Goal: Information Seeking & Learning: Learn about a topic

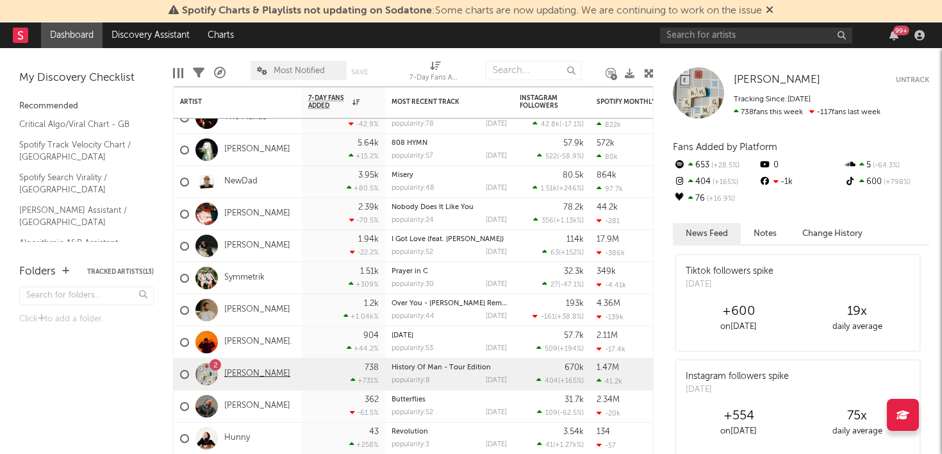
click at [246, 374] on link "[PERSON_NAME]" at bounding box center [257, 374] width 66 height 11
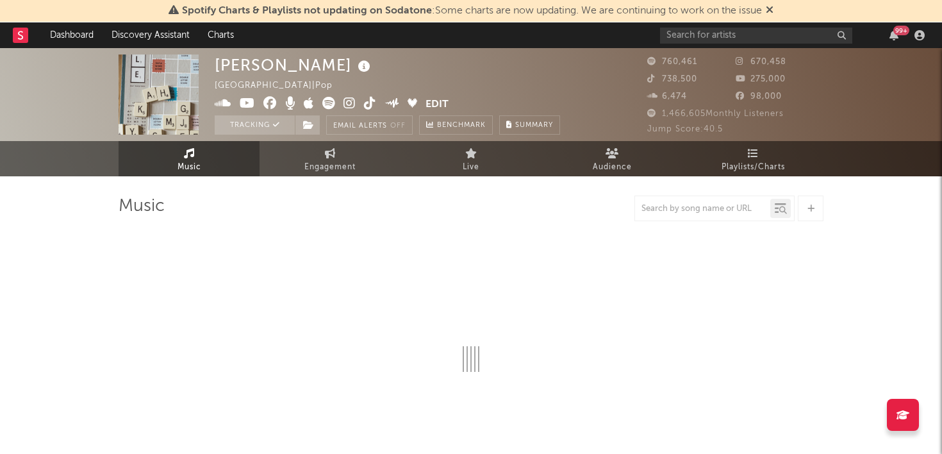
select select "6m"
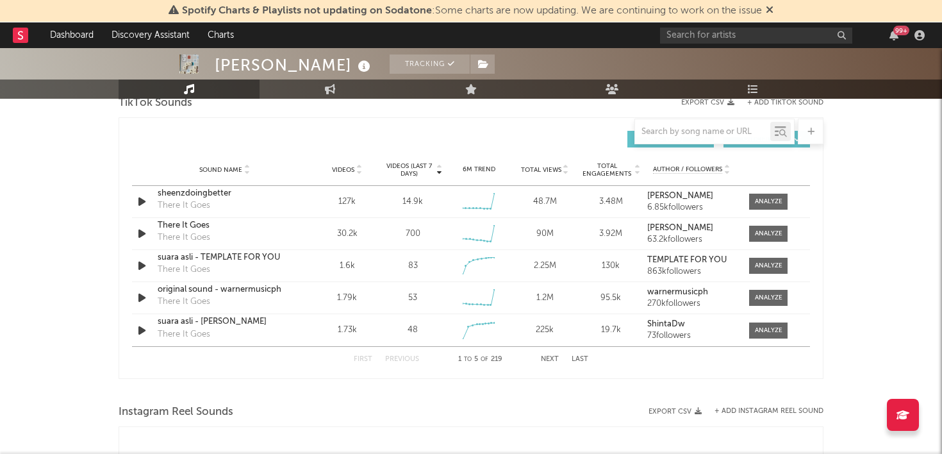
scroll to position [880, 0]
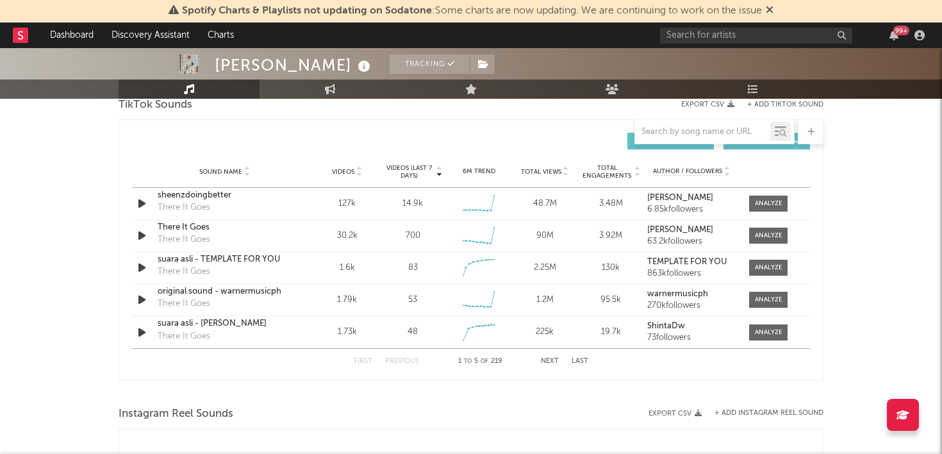
click at [362, 173] on icon at bounding box center [359, 174] width 6 height 5
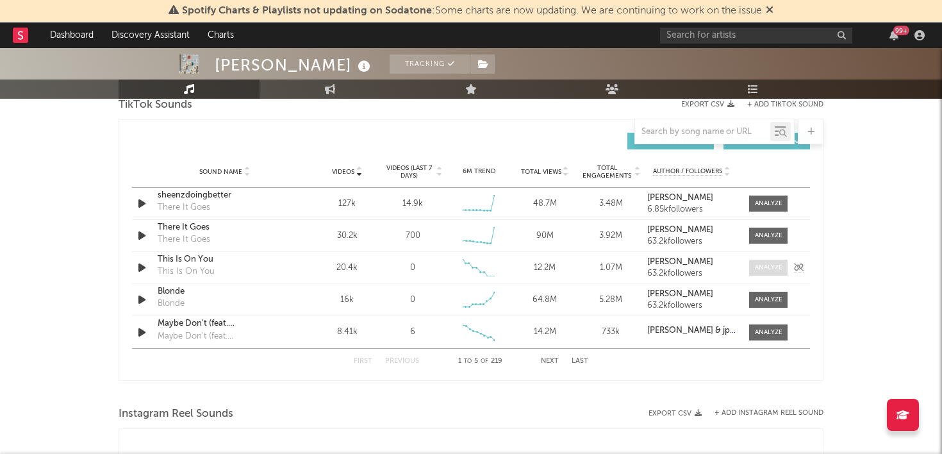
click at [764, 269] on div at bounding box center [769, 268] width 28 height 10
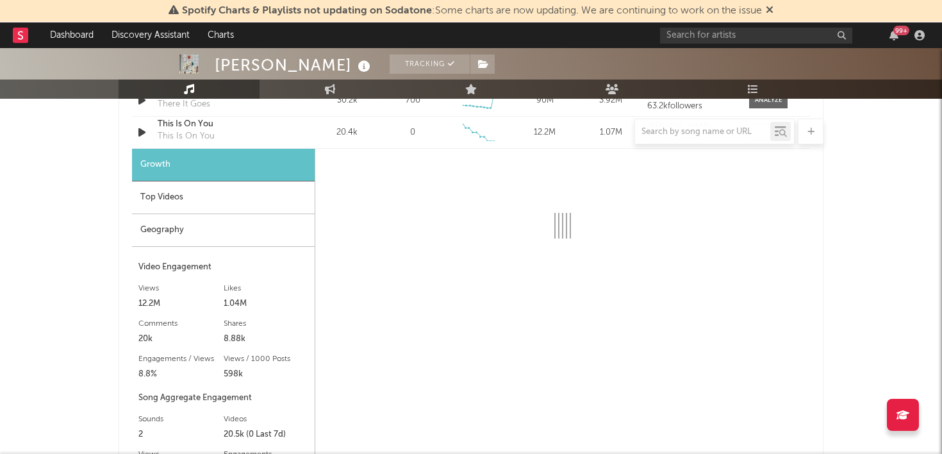
scroll to position [1012, 0]
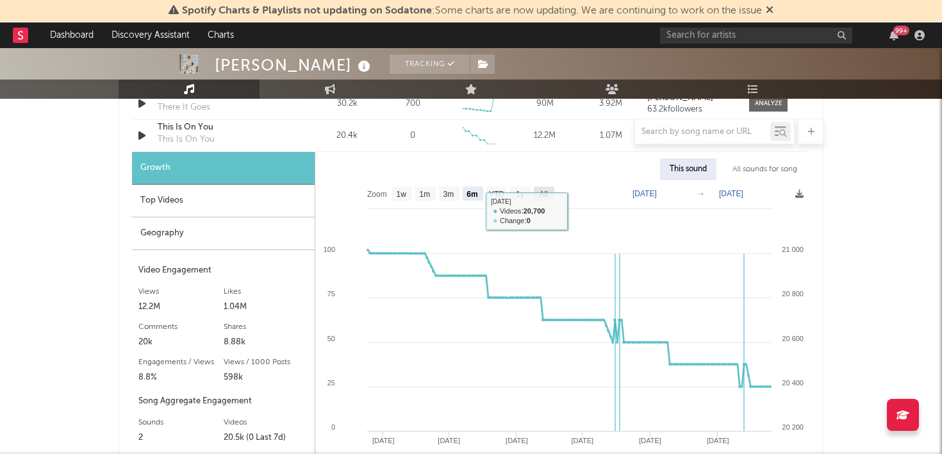
click at [549, 188] on rect at bounding box center [544, 194] width 21 height 14
select select "All"
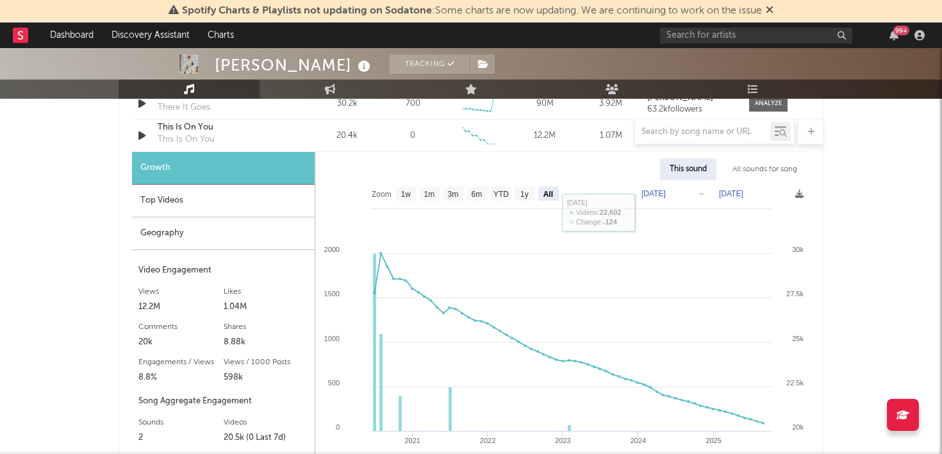
click at [666, 194] on text "[DATE]" at bounding box center [654, 193] width 24 height 9
click at [673, 190] on input "[DATE]" at bounding box center [658, 193] width 60 height 13
type input "[DATE]"
click at [697, 170] on div "This sound" at bounding box center [688, 169] width 56 height 22
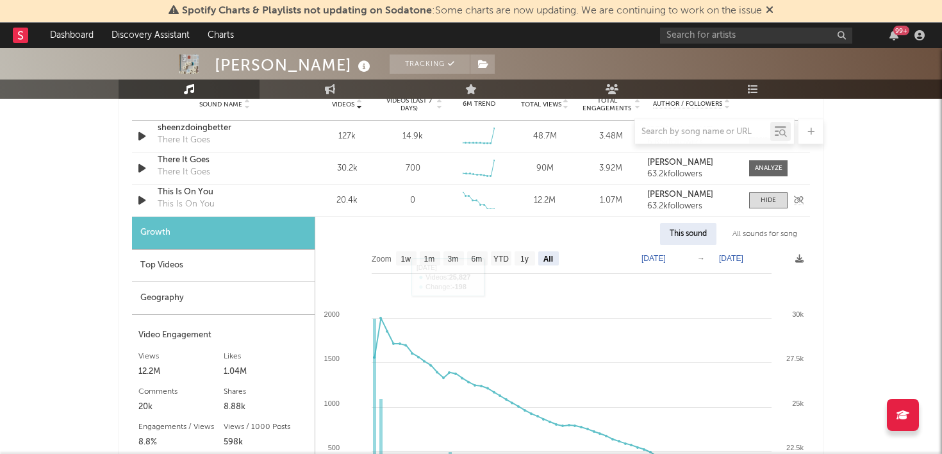
click at [185, 190] on div "This Is On You" at bounding box center [225, 192] width 134 height 13
click at [766, 202] on div at bounding box center [768, 201] width 15 height 10
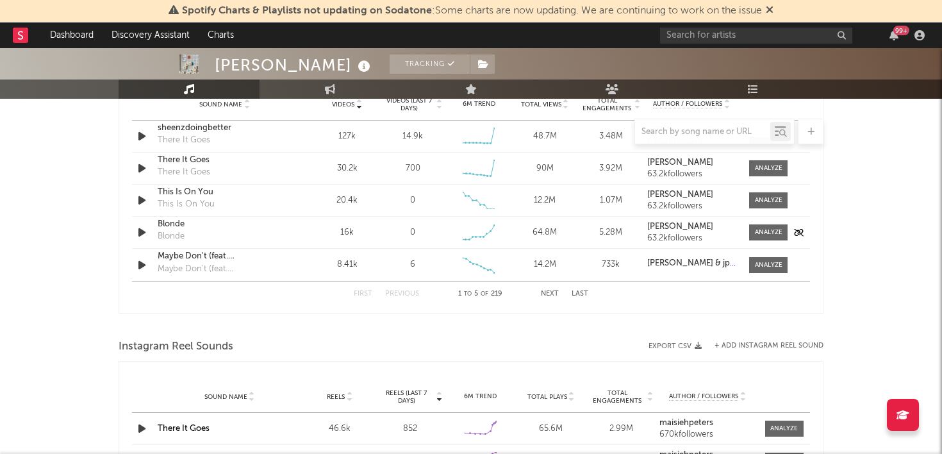
scroll to position [955, 0]
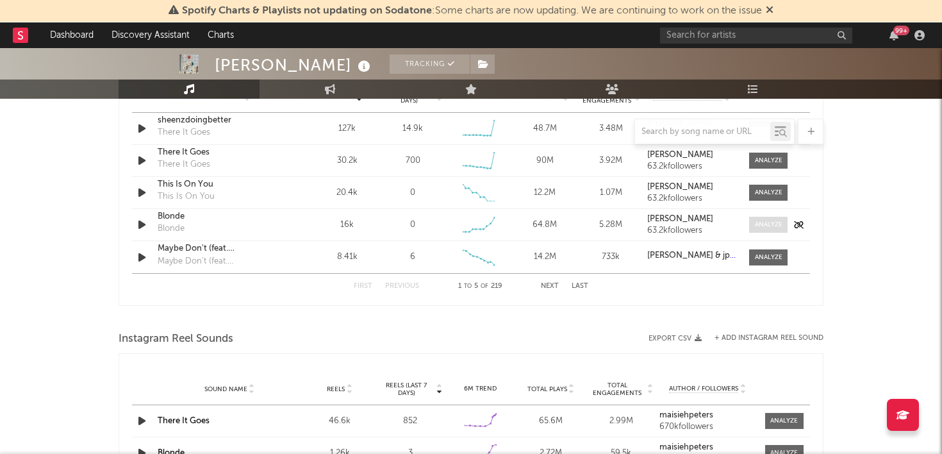
click at [762, 227] on div at bounding box center [769, 225] width 28 height 10
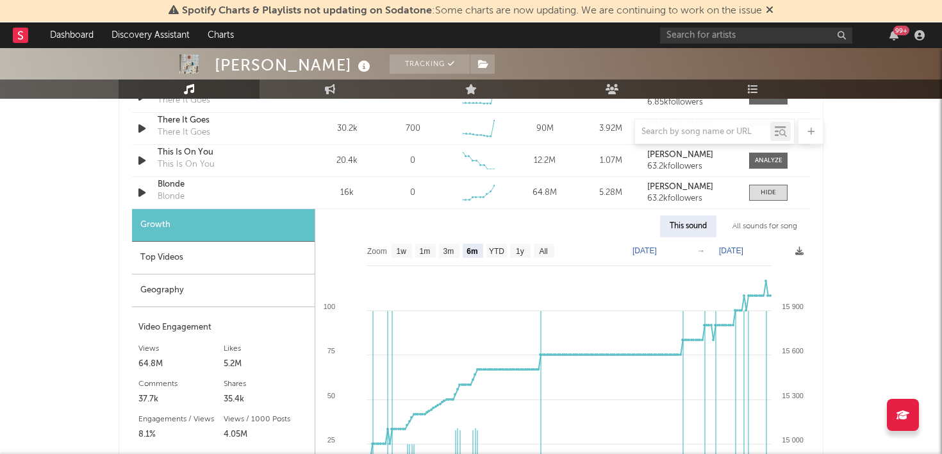
scroll to position [1020, 0]
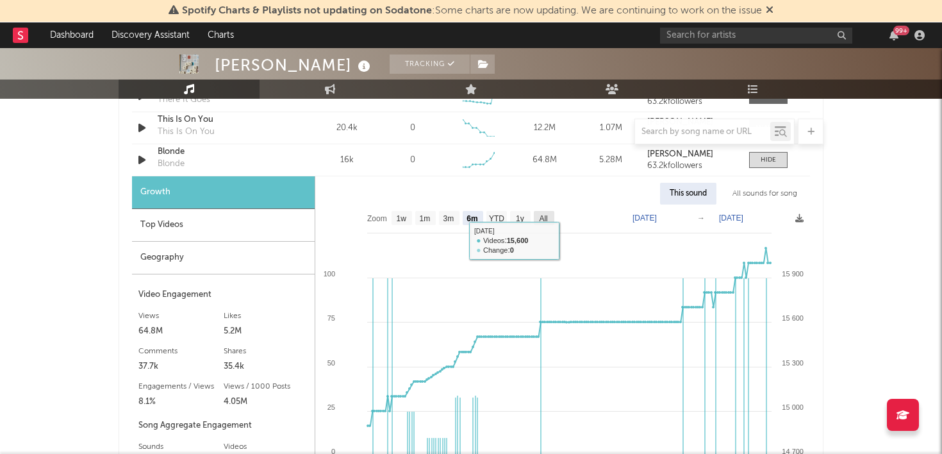
click at [544, 219] on text "All" at bounding box center [543, 218] width 8 height 9
select select "All"
type input "[DATE]"
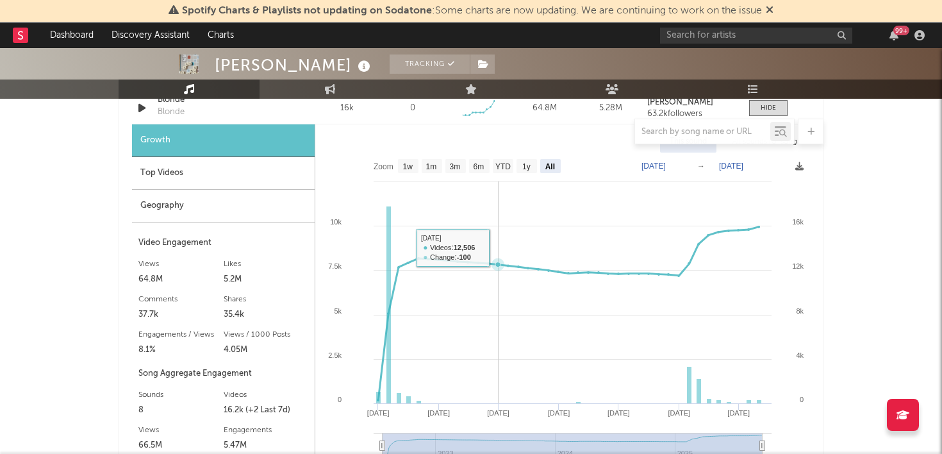
scroll to position [1134, 0]
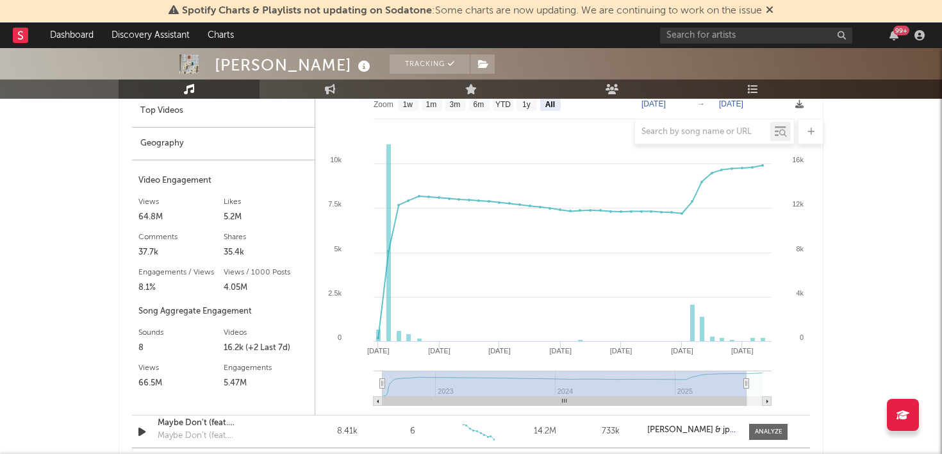
type input "[DATE]"
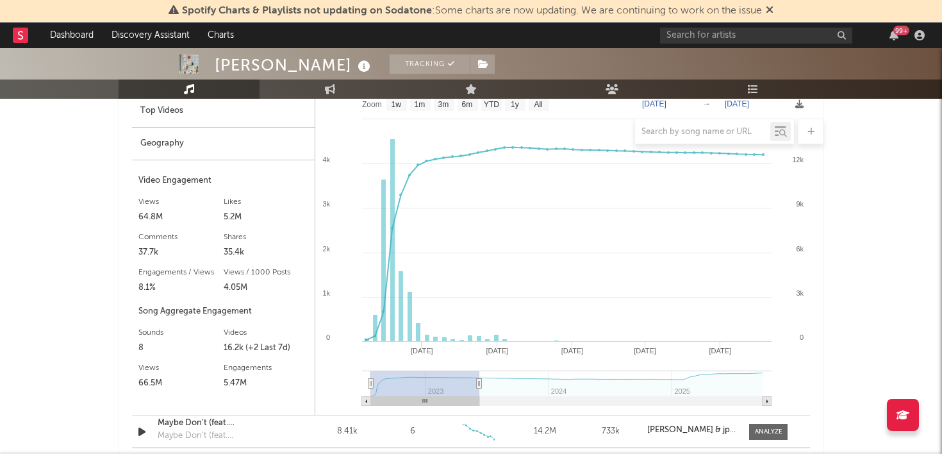
type input "[DATE]"
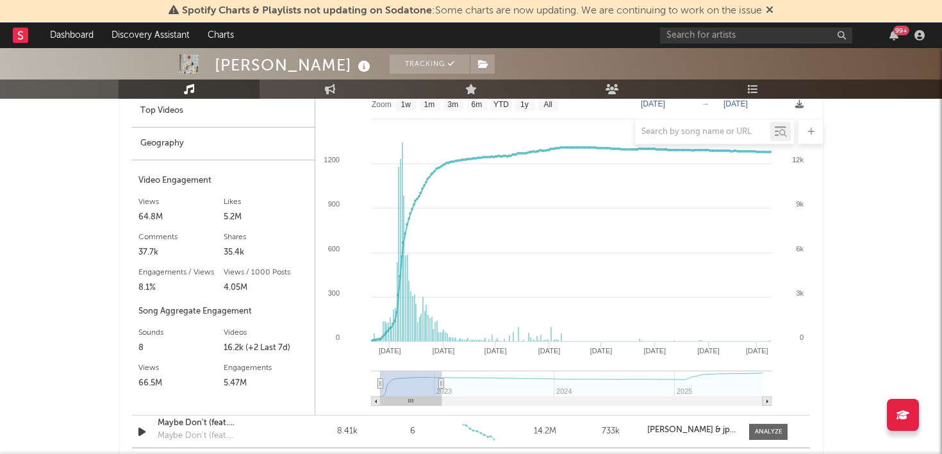
type input "[DATE]"
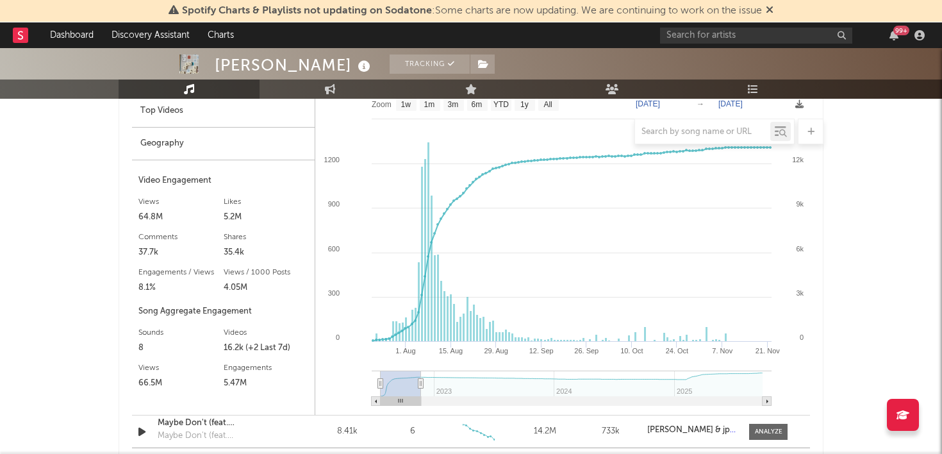
drag, startPoint x: 762, startPoint y: 384, endPoint x: 421, endPoint y: 369, distance: 340.7
click at [421, 369] on icon "Created with Highcharts 10.3.3 [DATE]. Aug [DATE]. Sep [DATE]. Oct 24. [DATE]. …" at bounding box center [562, 252] width 495 height 324
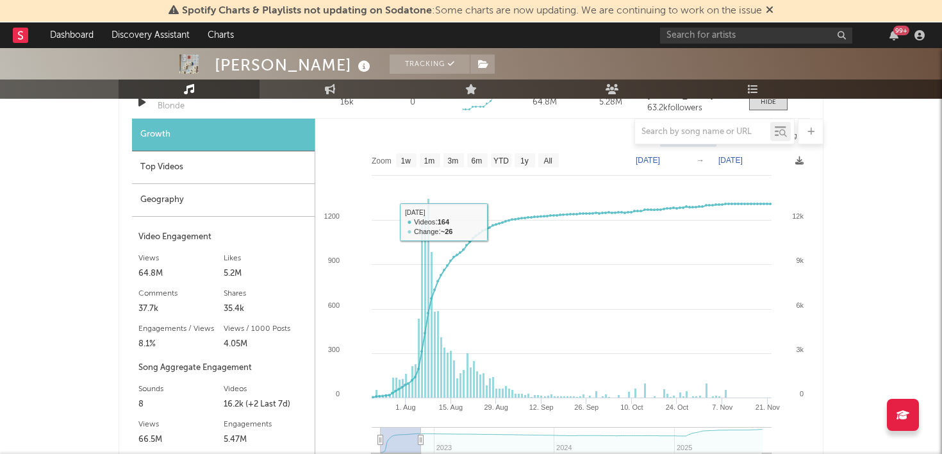
click at [213, 213] on div "Geography" at bounding box center [223, 200] width 183 height 33
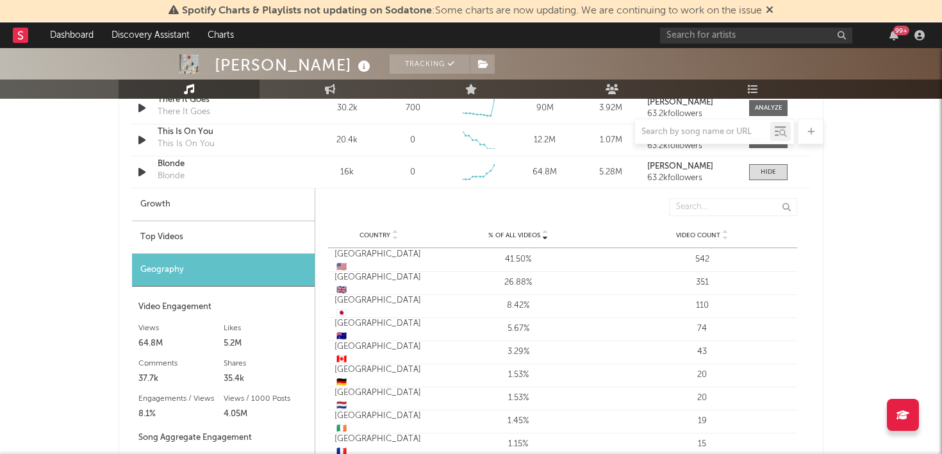
scroll to position [1006, 0]
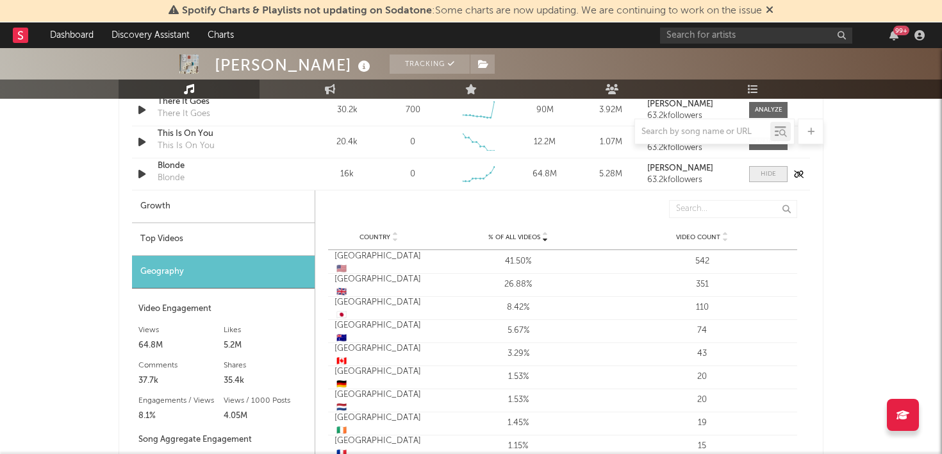
click at [763, 169] on div at bounding box center [768, 174] width 15 height 10
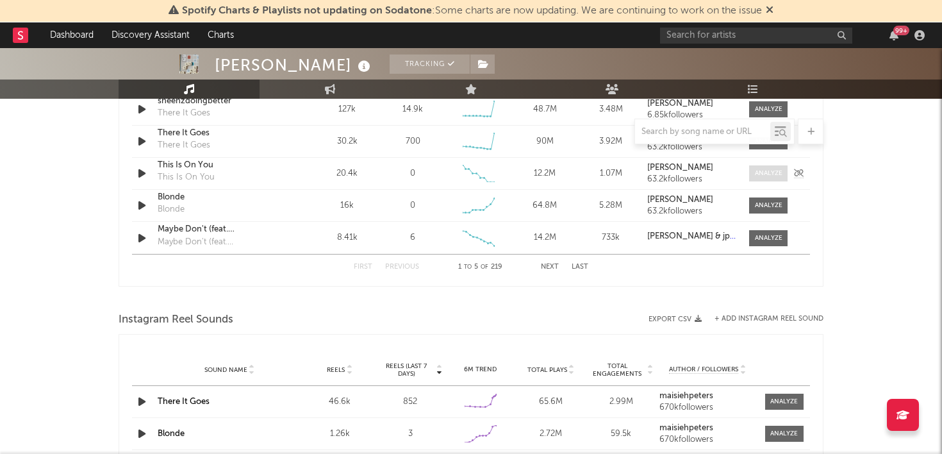
scroll to position [967, 0]
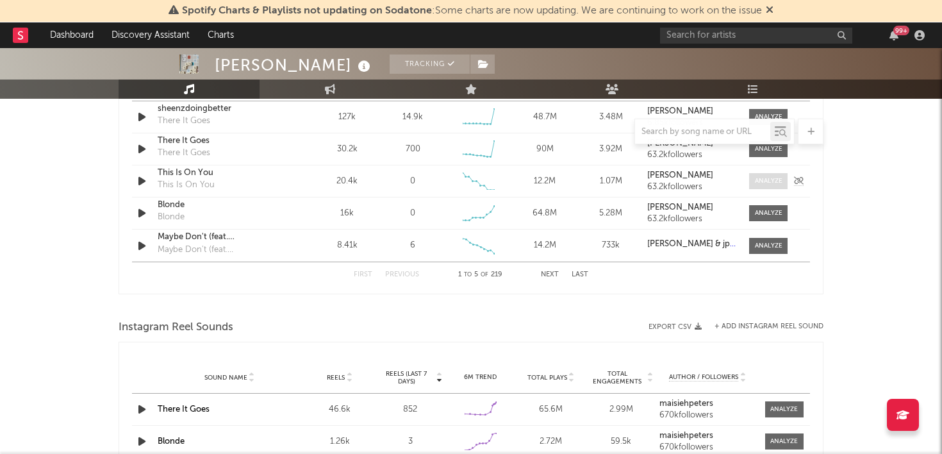
click at [770, 179] on div at bounding box center [769, 181] width 28 height 10
select select "6m"
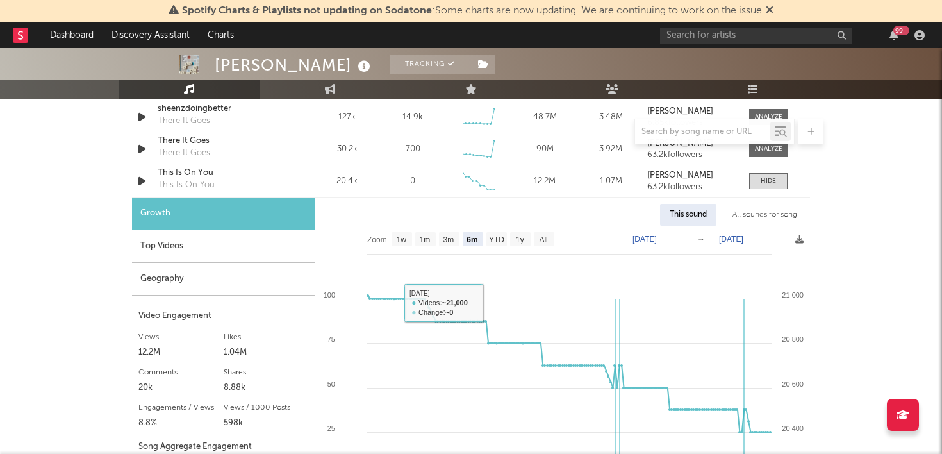
click at [220, 278] on div "Geography" at bounding box center [223, 279] width 183 height 33
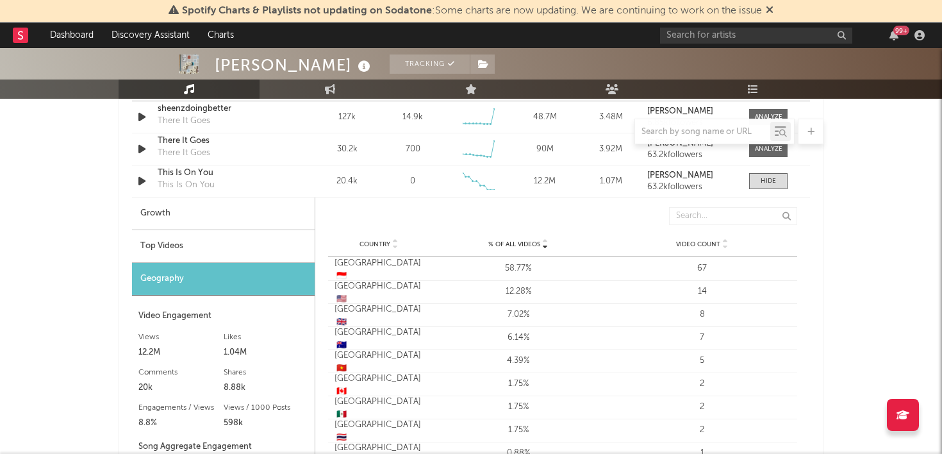
click at [226, 245] on div "Top Videos" at bounding box center [223, 246] width 183 height 33
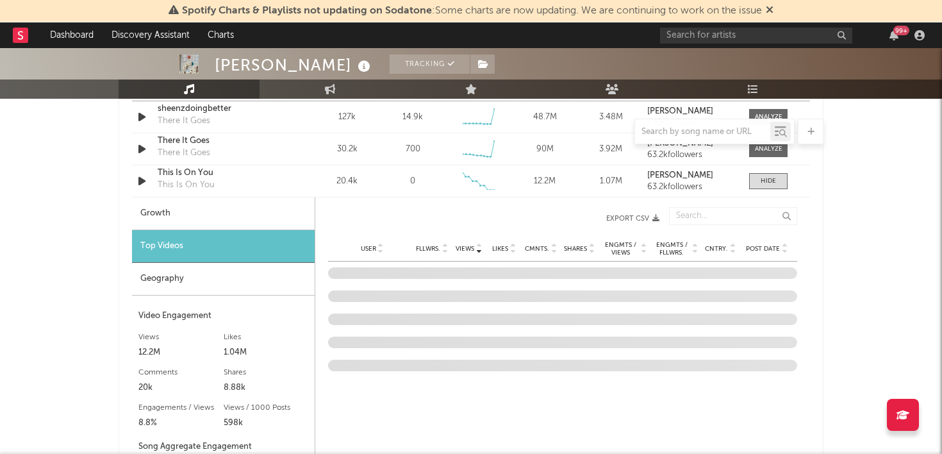
click at [226, 217] on div "Growth" at bounding box center [223, 213] width 183 height 33
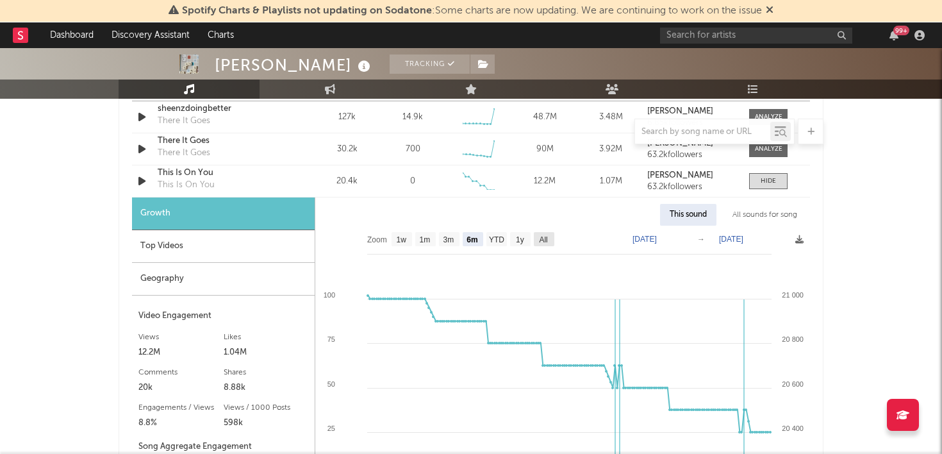
click at [553, 243] on rect at bounding box center [544, 239] width 21 height 14
select select "All"
type input "[DATE]"
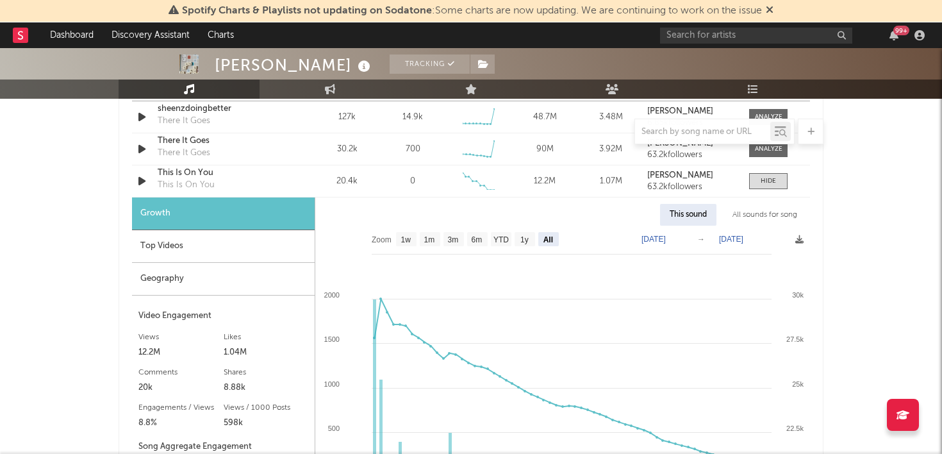
click at [165, 282] on div "Geography" at bounding box center [223, 279] width 183 height 33
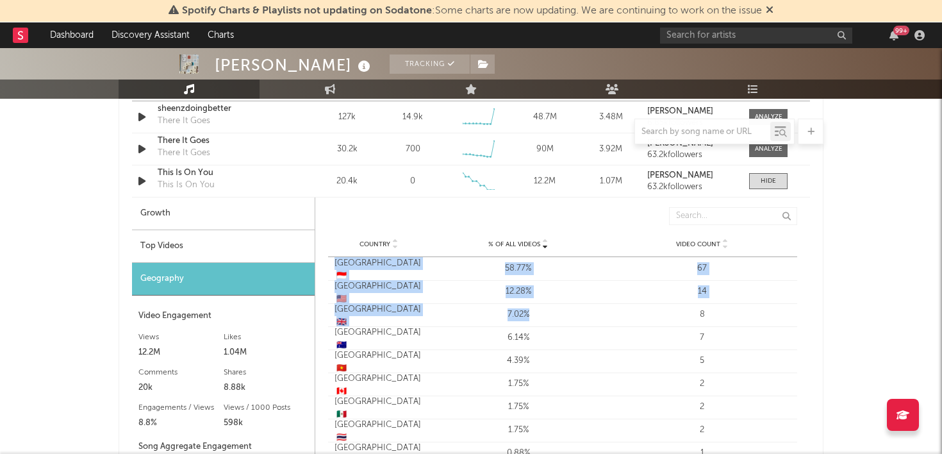
drag, startPoint x: 550, startPoint y: 321, endPoint x: 331, endPoint y: 262, distance: 226.9
click at [331, 262] on div "Country [GEOGRAPHIC_DATA] 🇮🇩 % of all Videos 58.77% Video Count 67 Country [GEO…" at bounding box center [562, 384] width 469 height 254
copy div "[GEOGRAPHIC_DATA] 🇮🇩 % of all Videos 58.77% Video Count 67 Country [GEOGRAPHIC_…"
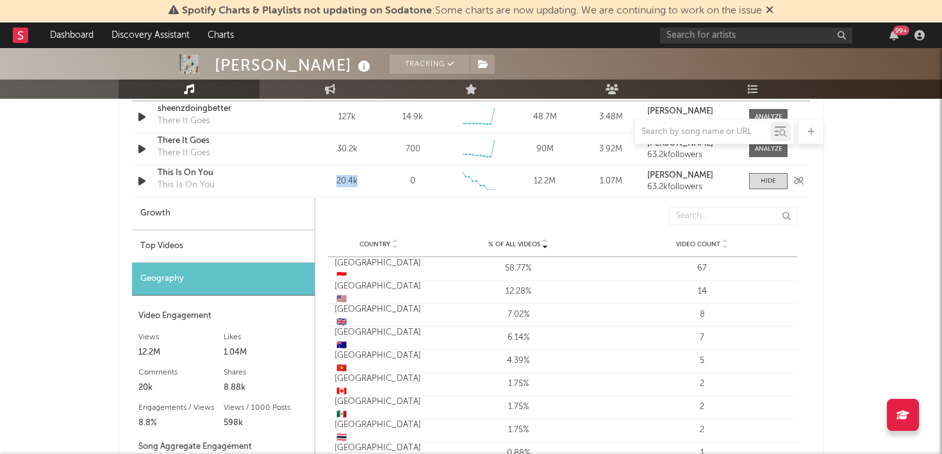
drag, startPoint x: 360, startPoint y: 179, endPoint x: 333, endPoint y: 179, distance: 27.6
click at [333, 179] on div "20.4k" at bounding box center [347, 181] width 60 height 13
copy div "20.4k"
click at [266, 214] on div "Growth" at bounding box center [223, 213] width 183 height 33
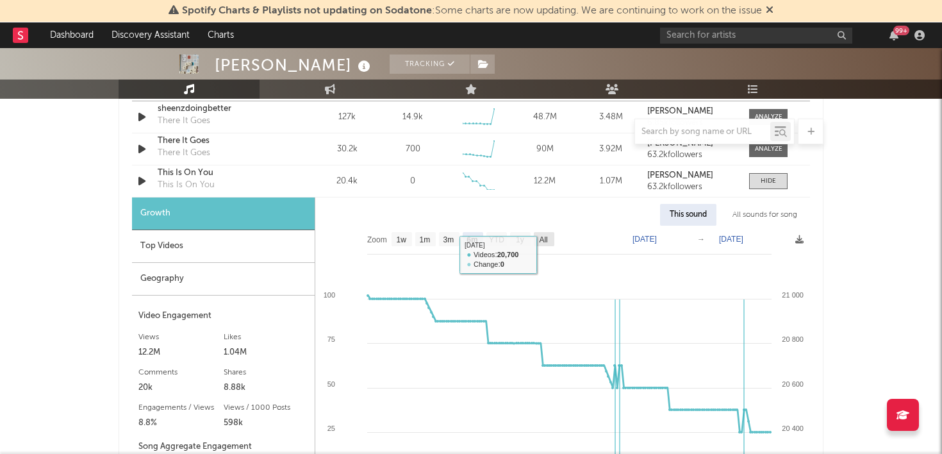
click at [546, 240] on text "All" at bounding box center [543, 239] width 8 height 9
select select "All"
type input "[DATE]"
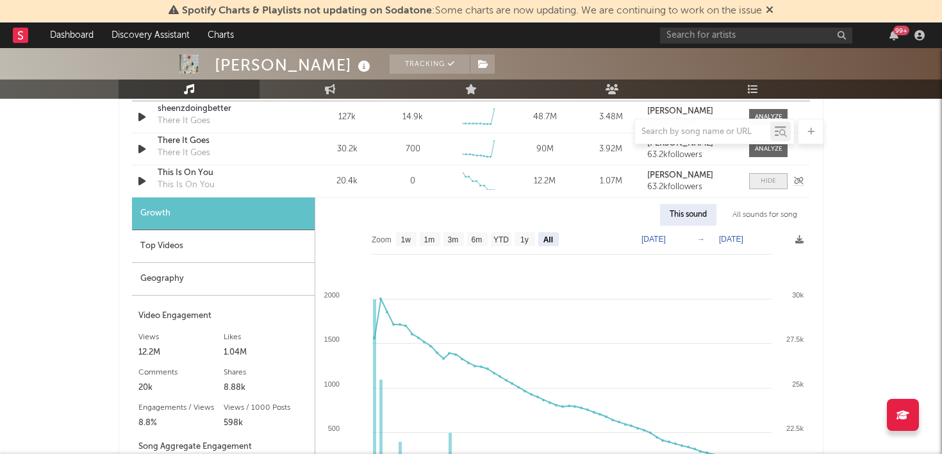
click at [762, 181] on div at bounding box center [768, 181] width 15 height 10
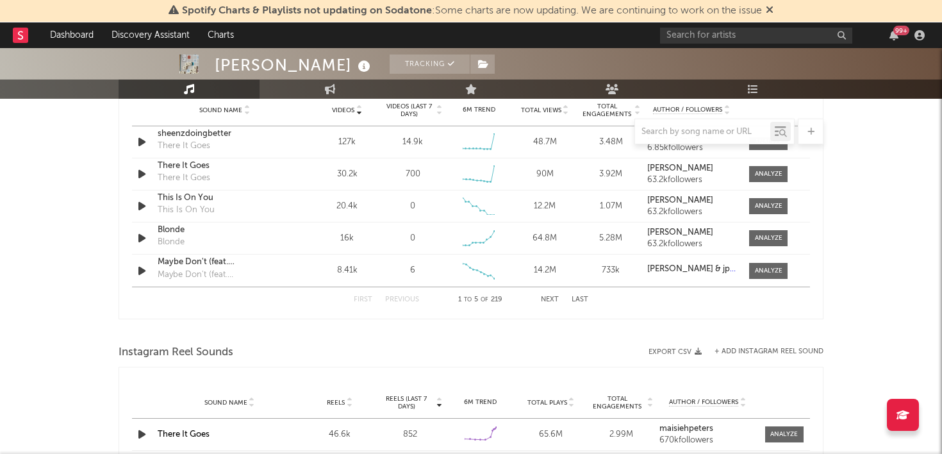
scroll to position [933, 0]
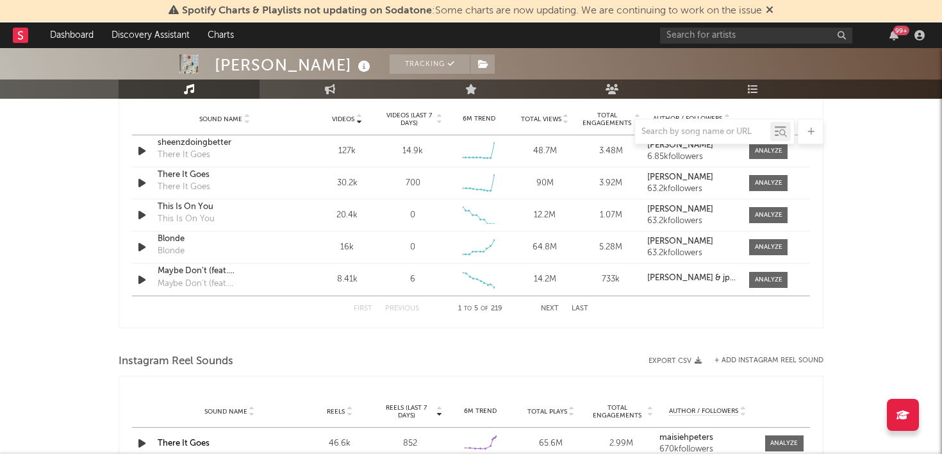
click at [552, 308] on button "Next" at bounding box center [550, 308] width 18 height 7
click at [366, 305] on button "First" at bounding box center [363, 308] width 19 height 7
click at [546, 299] on div "First Previous 1 to 5 of 219 Next Last" at bounding box center [471, 308] width 235 height 25
click at [548, 311] on button "Next" at bounding box center [550, 308] width 18 height 7
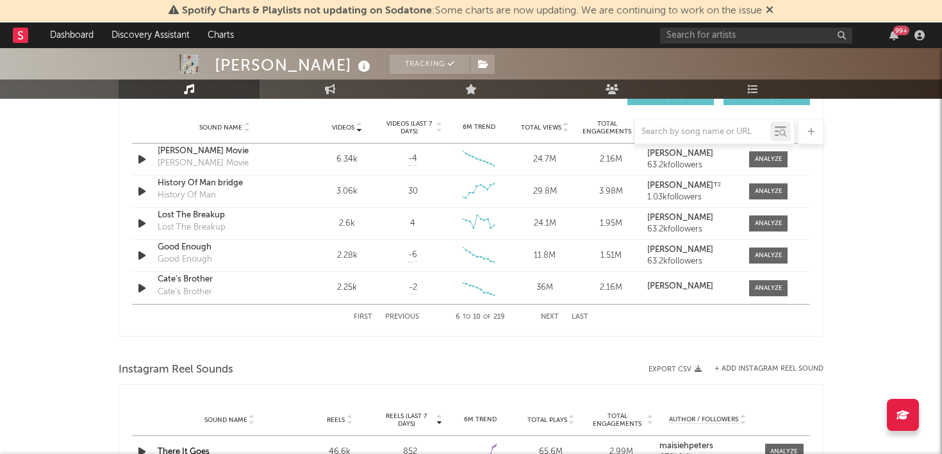
scroll to position [919, 0]
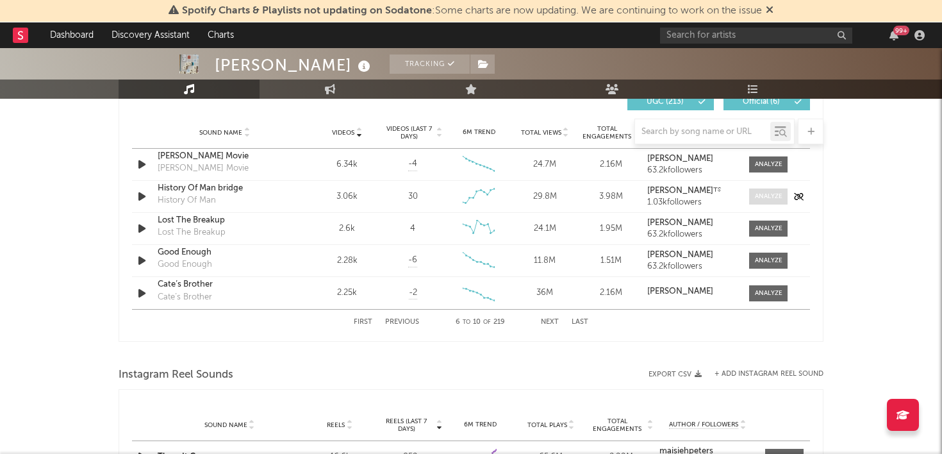
click at [768, 197] on div at bounding box center [769, 197] width 28 height 10
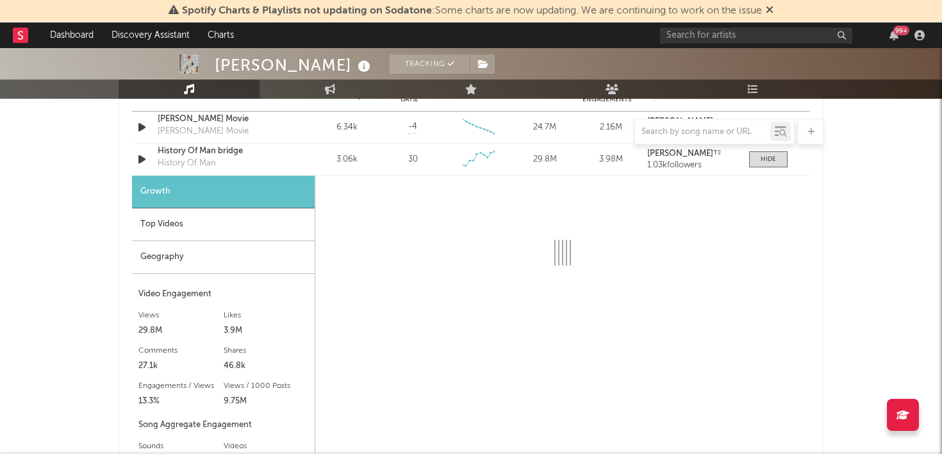
scroll to position [965, 0]
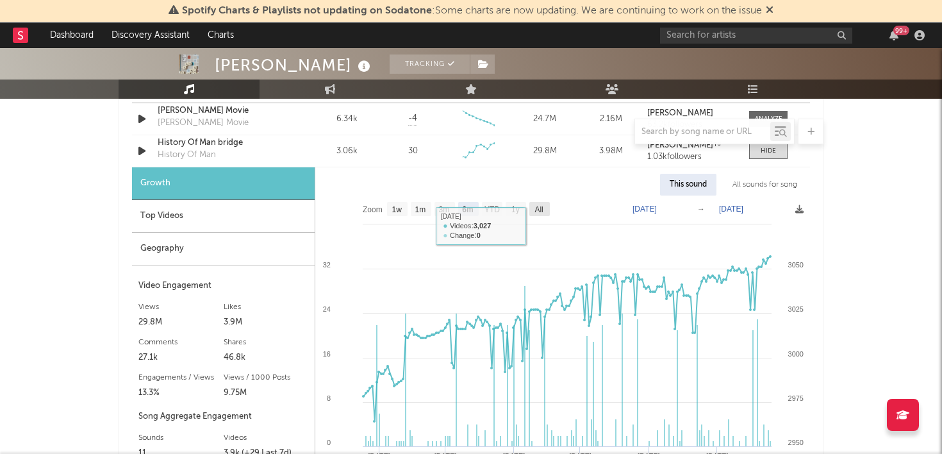
click at [546, 212] on rect at bounding box center [539, 209] width 21 height 14
select select "All"
type input "[DATE]"
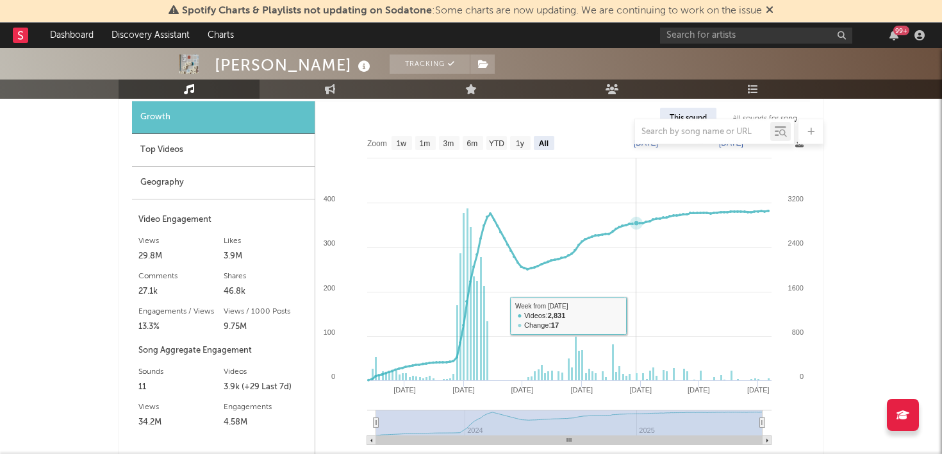
scroll to position [1046, 0]
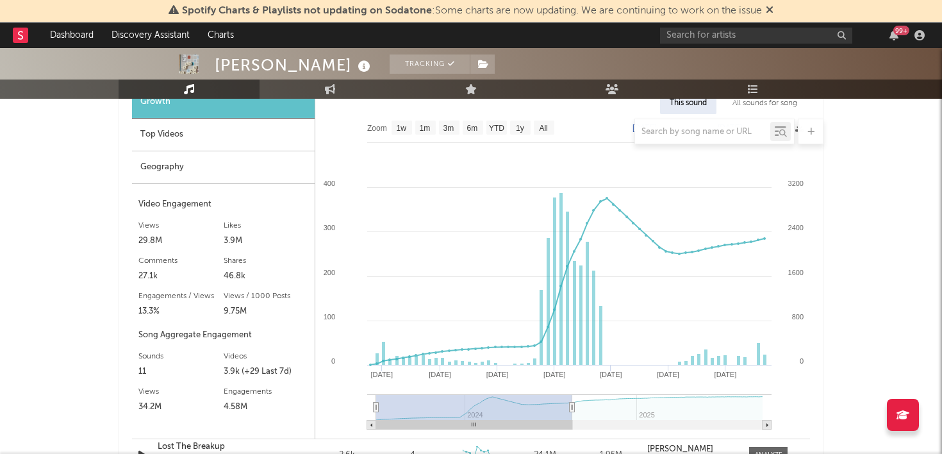
drag, startPoint x: 762, startPoint y: 412, endPoint x: 572, endPoint y: 412, distance: 189.7
click at [572, 412] on icon at bounding box center [572, 408] width 5 height 10
drag, startPoint x: 571, startPoint y: 412, endPoint x: 504, endPoint y: 406, distance: 66.9
click at [504, 406] on rect at bounding box center [474, 407] width 196 height 26
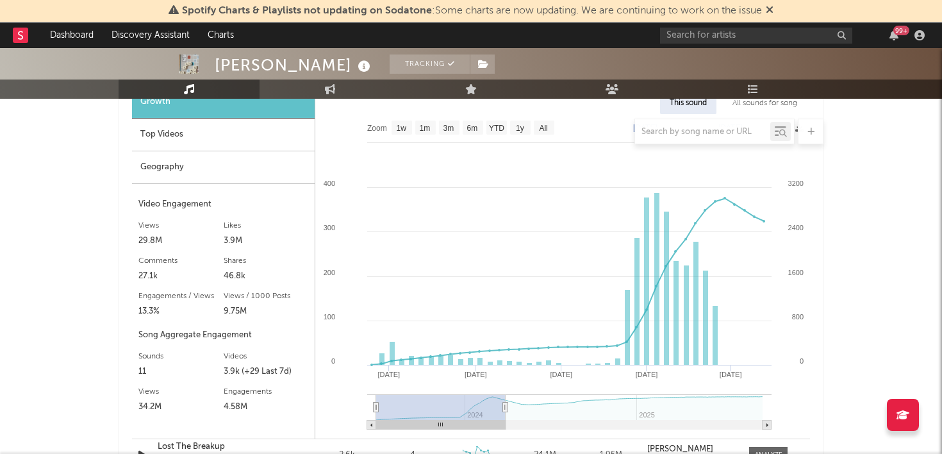
type input "[DATE]"
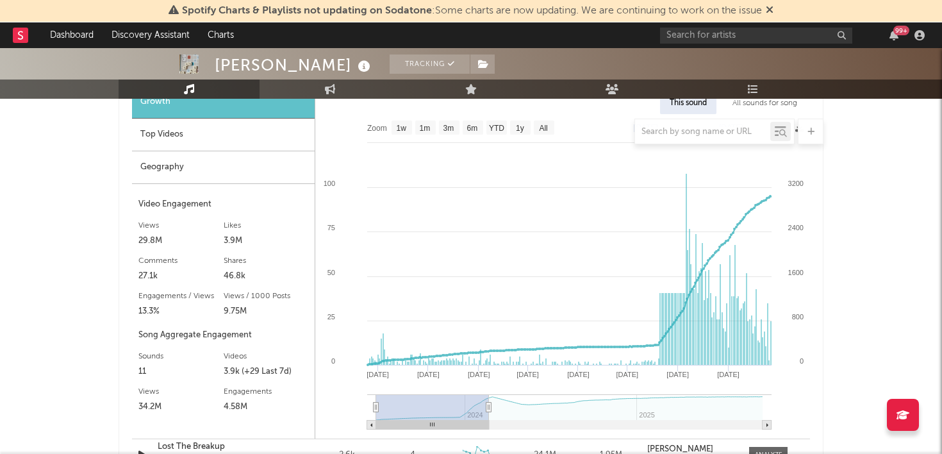
type input "[DATE]"
select select "6m"
type input "[DATE]"
select select "6m"
drag, startPoint x: 570, startPoint y: 404, endPoint x: 453, endPoint y: 399, distance: 117.4
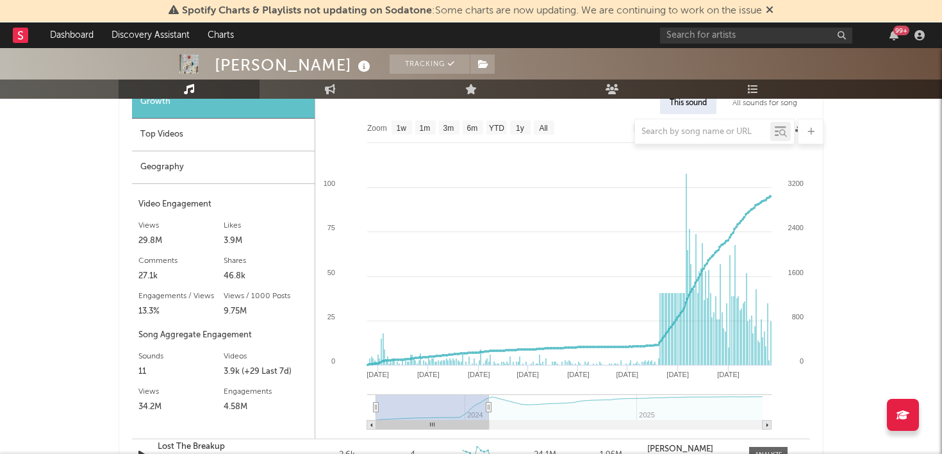
click at [453, 399] on g at bounding box center [569, 411] width 404 height 35
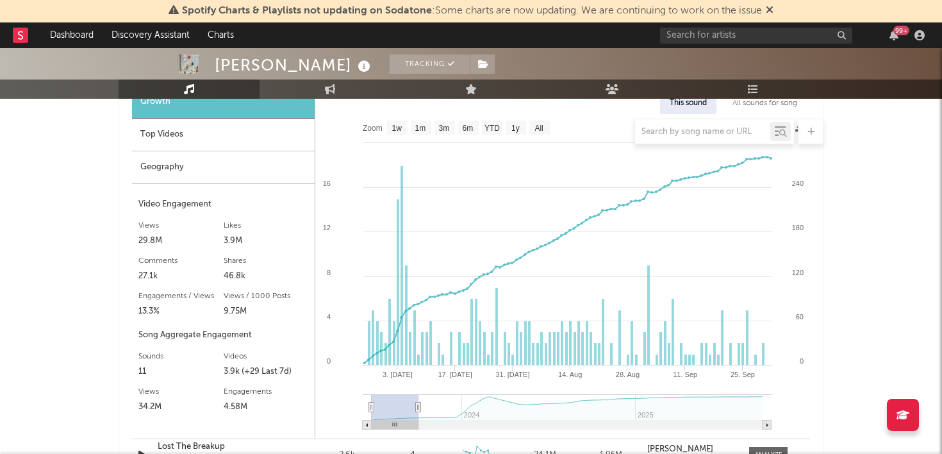
type input "[DATE]"
select select "3m"
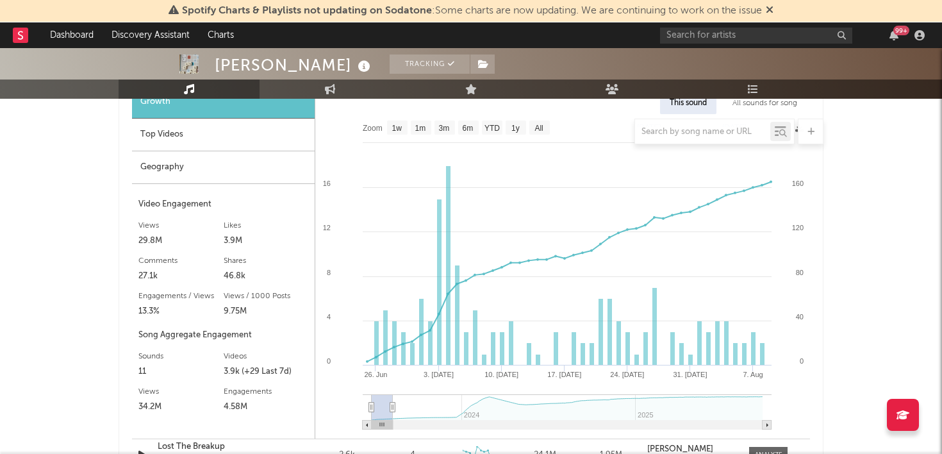
drag, startPoint x: 449, startPoint y: 405, endPoint x: 393, endPoint y: 400, distance: 56.6
click at [393, 400] on g at bounding box center [567, 411] width 409 height 35
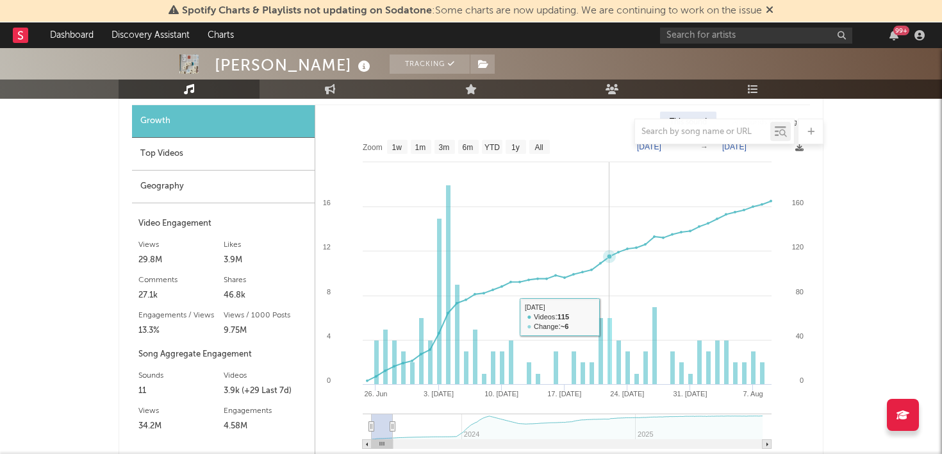
scroll to position [1038, 0]
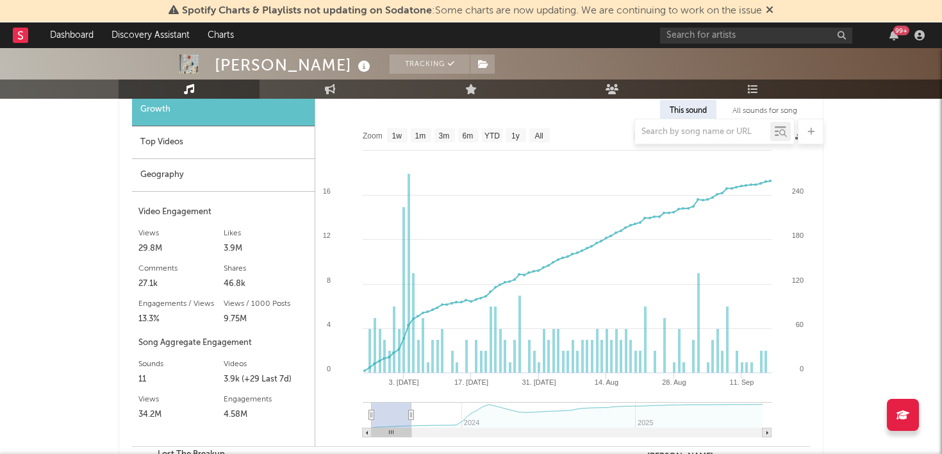
drag, startPoint x: 394, startPoint y: 413, endPoint x: 412, endPoint y: 413, distance: 17.3
click at [412, 413] on icon at bounding box center [411, 415] width 5 height 10
type input "[DATE]"
select select "3m"
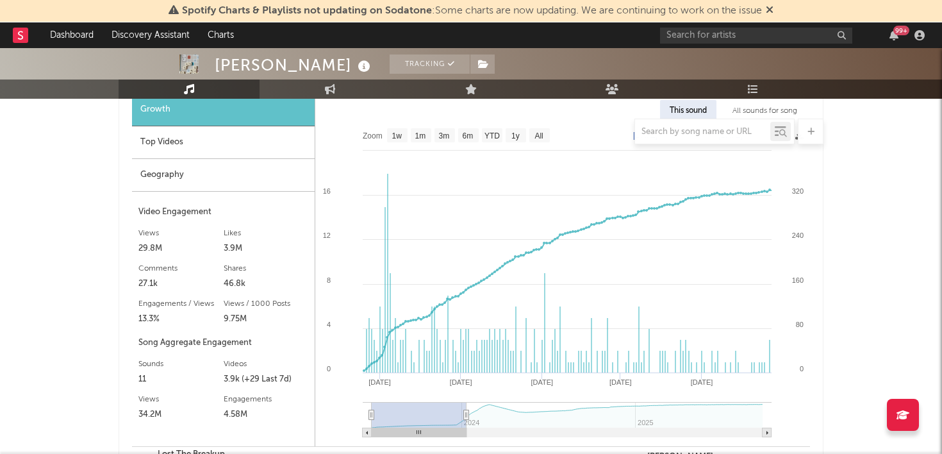
type input "[DATE]"
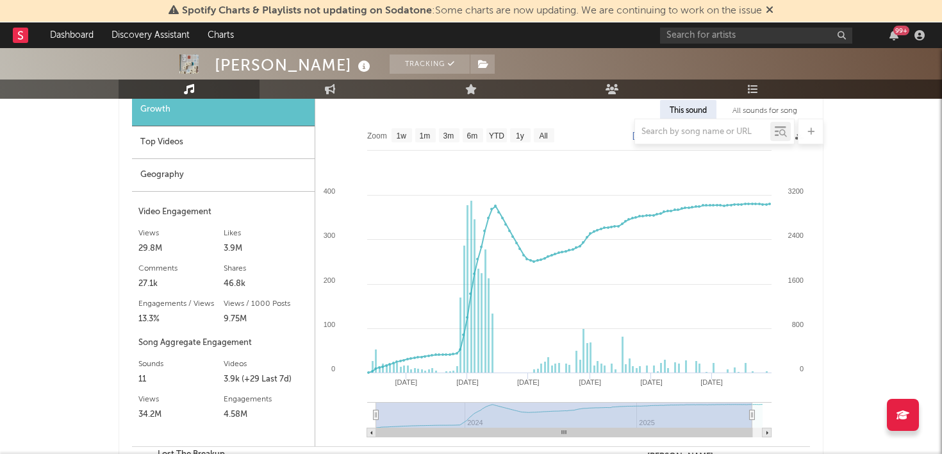
type input "[DATE]"
select select "All"
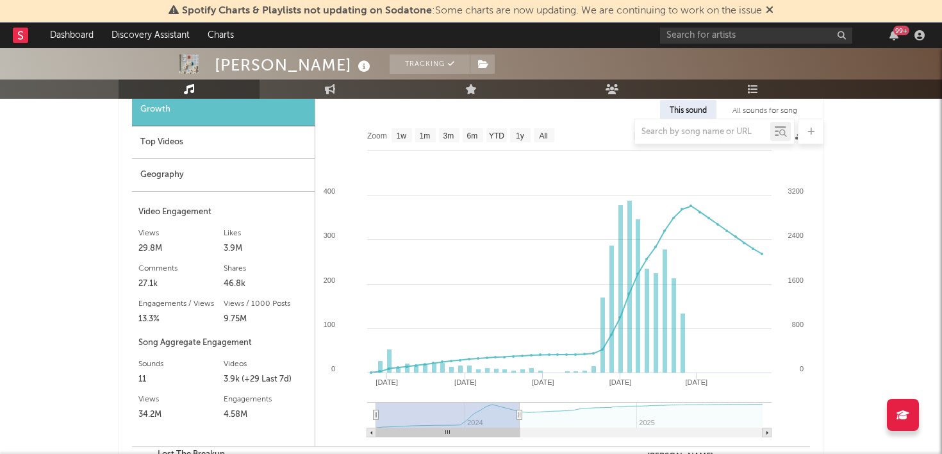
type input "[DATE]"
drag, startPoint x: 410, startPoint y: 415, endPoint x: 519, endPoint y: 416, distance: 108.3
click at [519, 416] on icon at bounding box center [518, 415] width 5 height 10
type input "[DATE]"
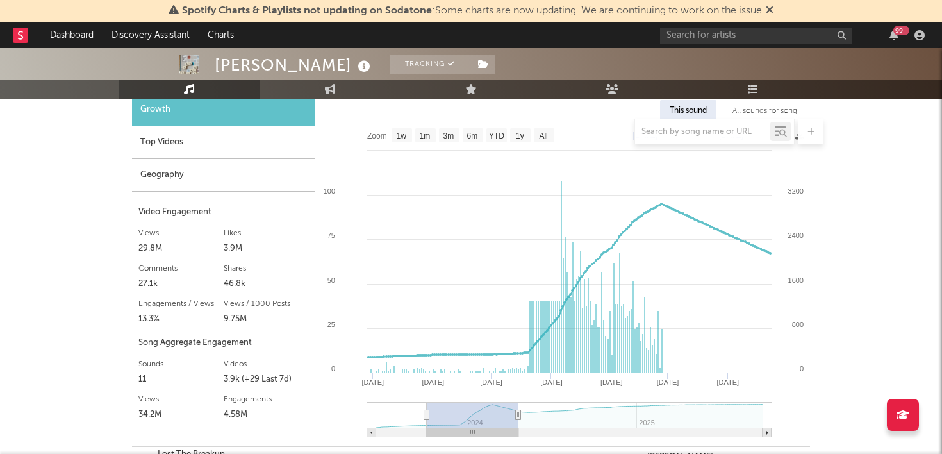
select select "6m"
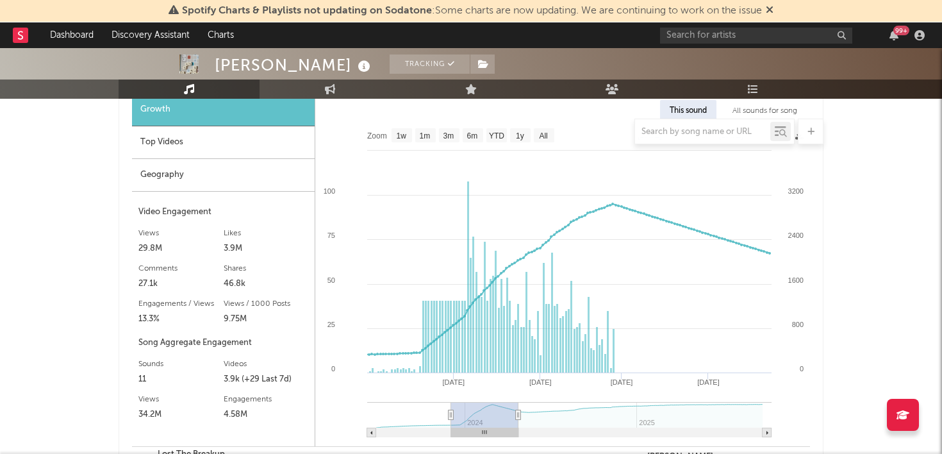
type input "[DATE]"
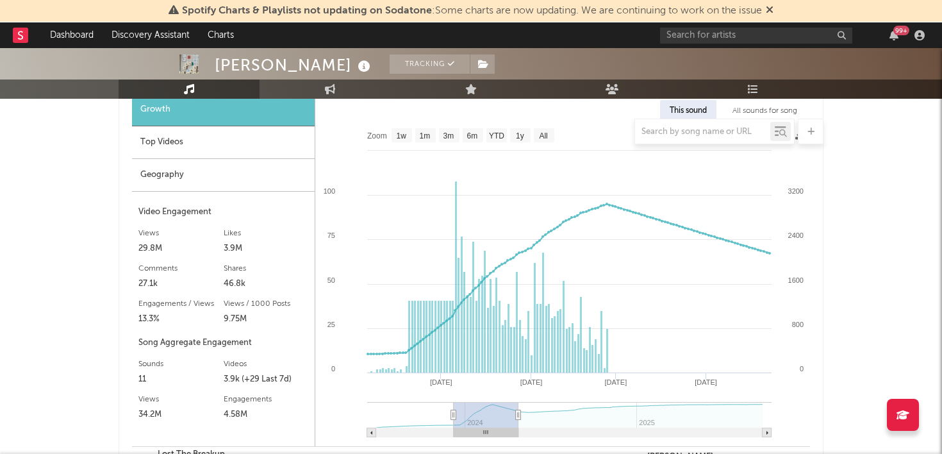
drag, startPoint x: 412, startPoint y: 413, endPoint x: 454, endPoint y: 412, distance: 41.7
click at [454, 412] on icon at bounding box center [453, 415] width 5 height 10
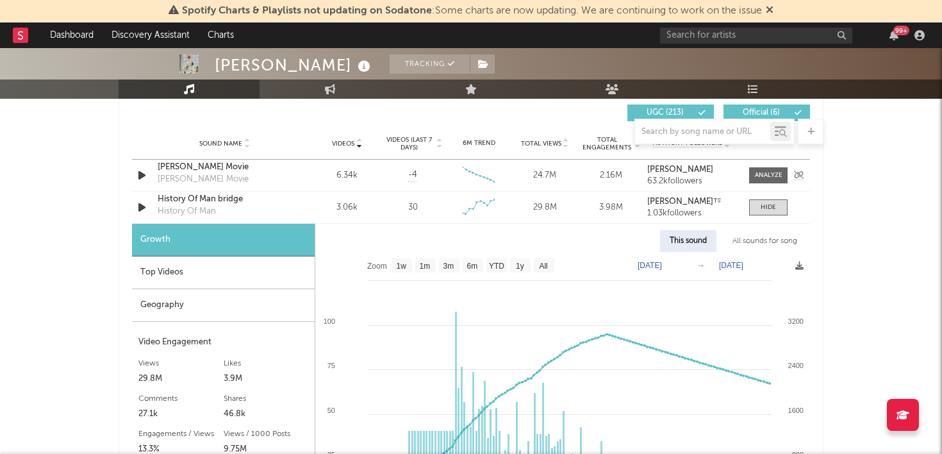
scroll to position [895, 0]
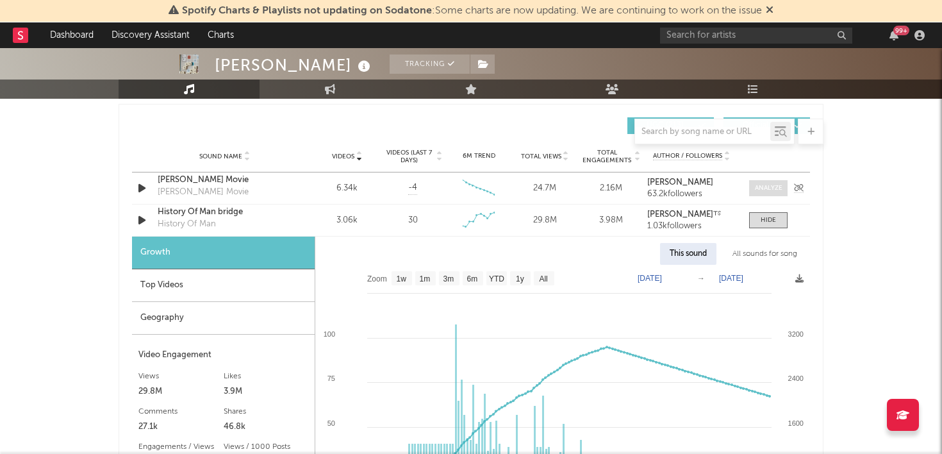
click at [753, 191] on span at bounding box center [768, 188] width 38 height 16
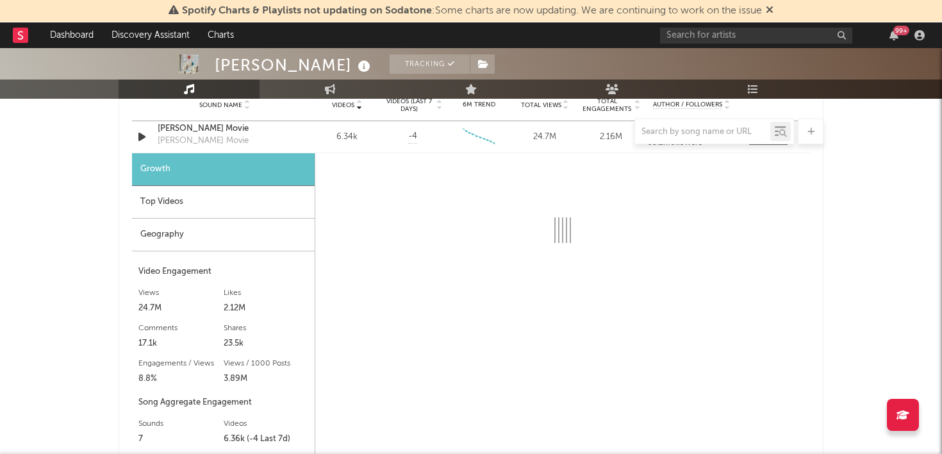
scroll to position [949, 0]
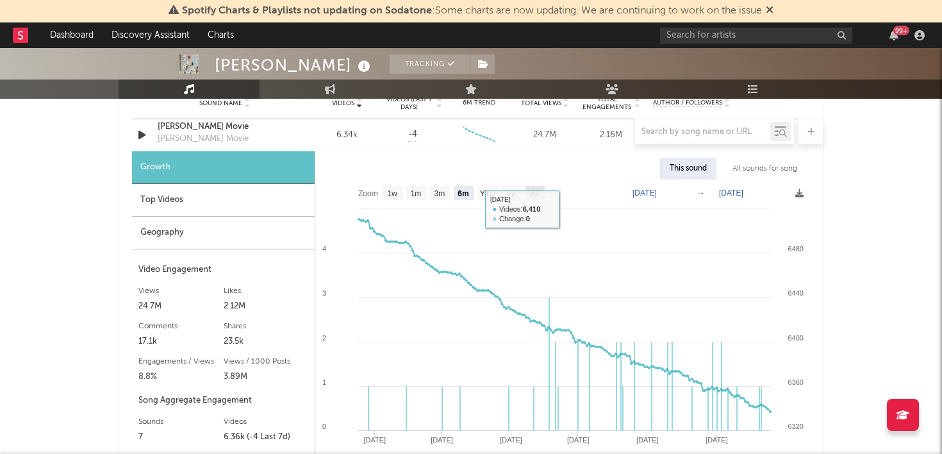
click at [535, 190] on text "All" at bounding box center [534, 193] width 8 height 9
select select "All"
type input "[DATE]"
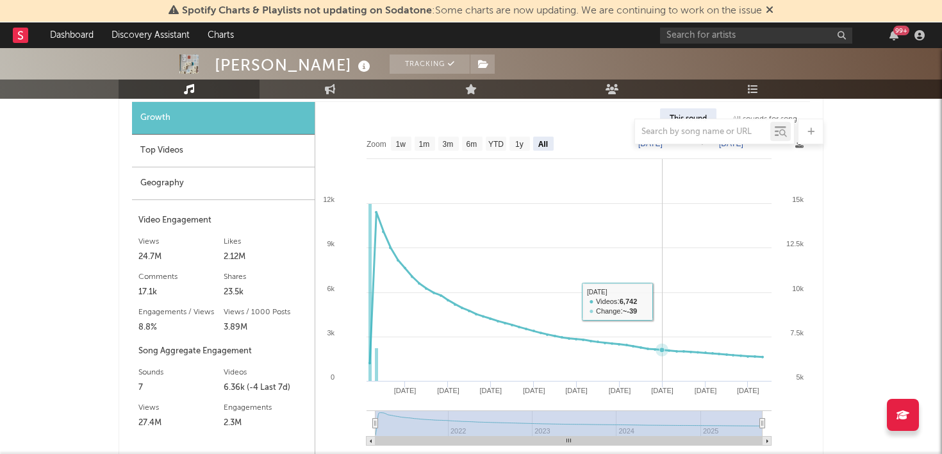
scroll to position [1021, 0]
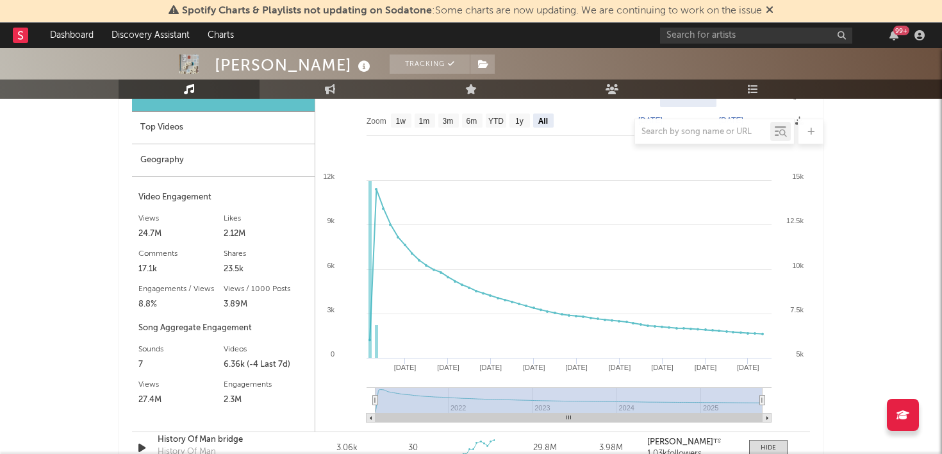
type input "[DATE]"
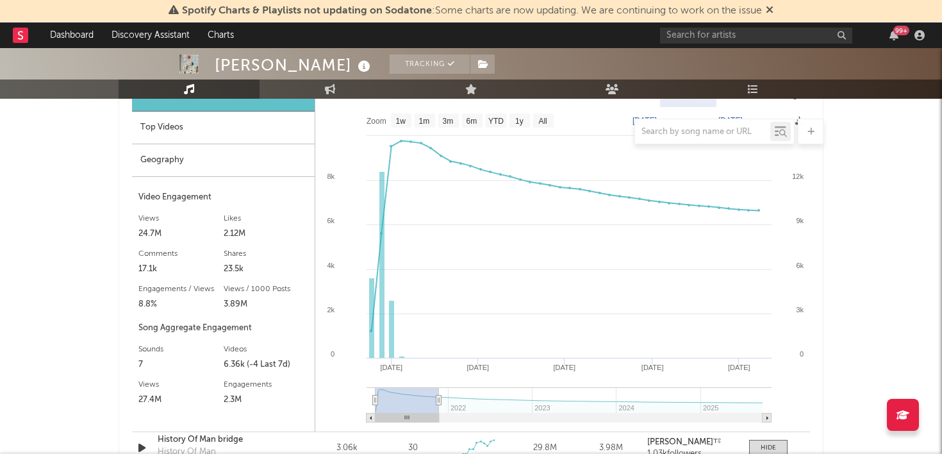
type input "[DATE]"
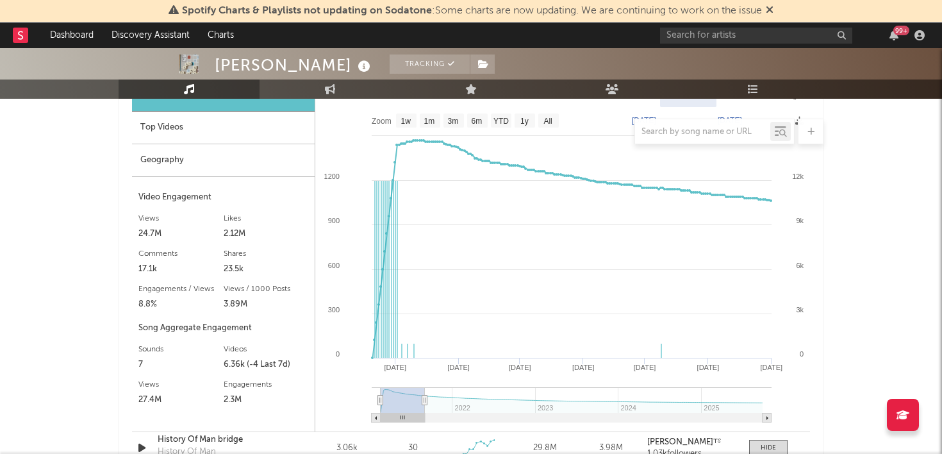
type input "[DATE]"
select select "6m"
type input "[DATE]"
select select "3m"
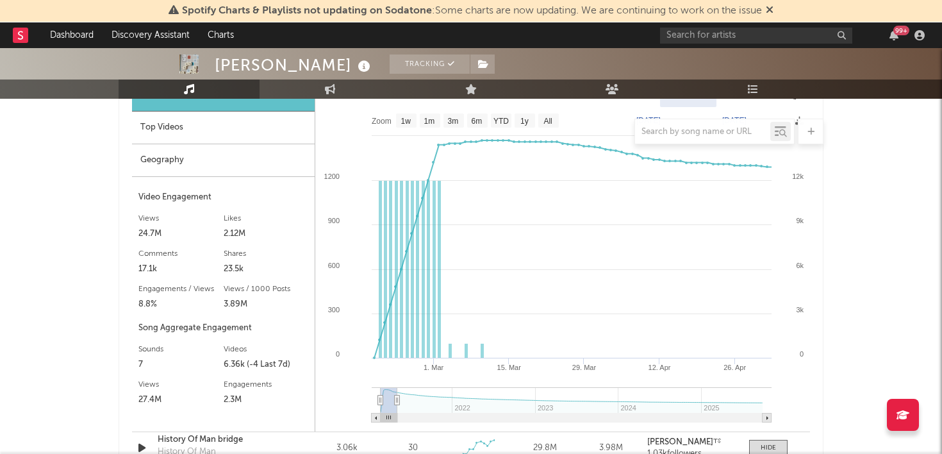
type input "[DATE]"
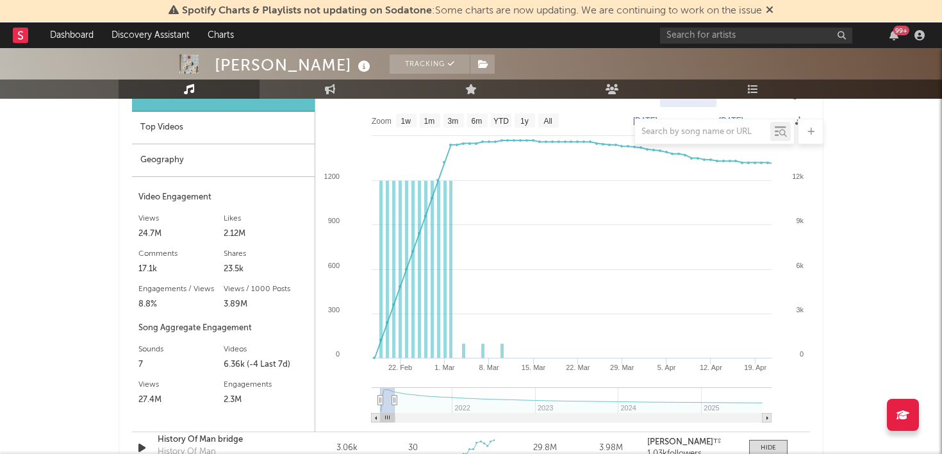
drag, startPoint x: 754, startPoint y: 400, endPoint x: 395, endPoint y: 394, distance: 359.7
click at [395, 394] on g at bounding box center [572, 404] width 400 height 35
click at [705, 35] on input "text" at bounding box center [756, 36] width 192 height 16
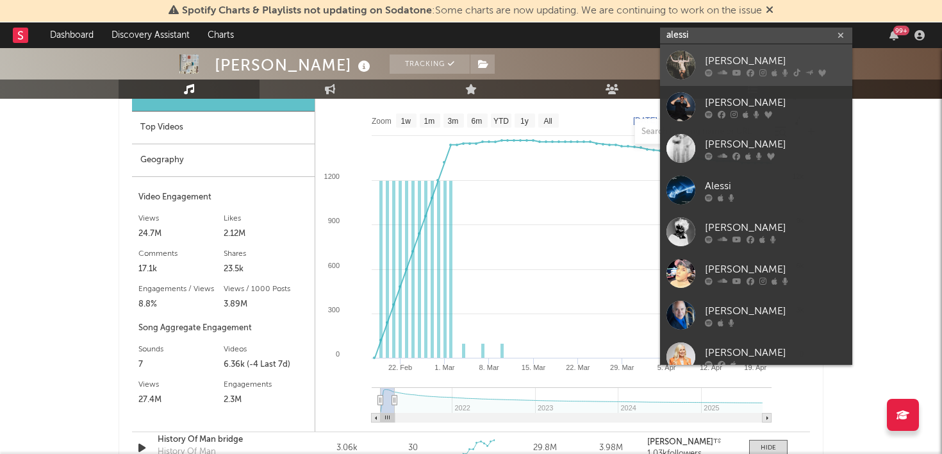
type input "alessi"
click at [755, 53] on div "[PERSON_NAME]" at bounding box center [775, 60] width 141 height 15
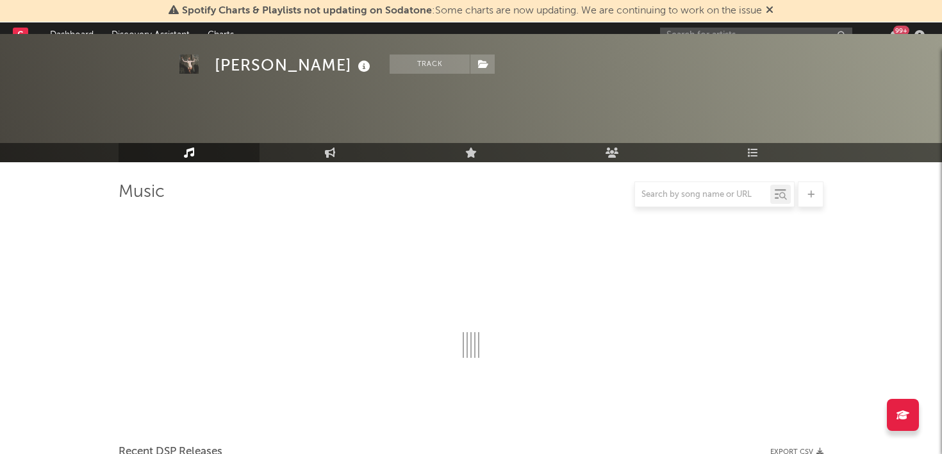
scroll to position [1021, 0]
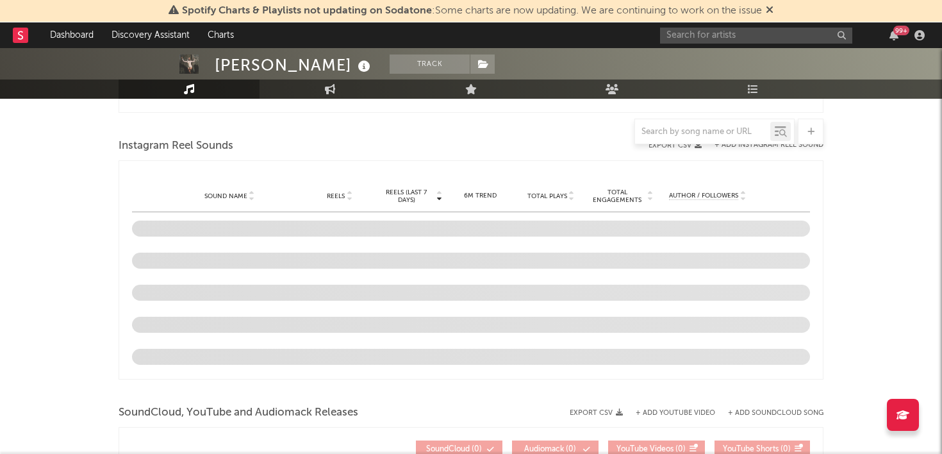
select select "6m"
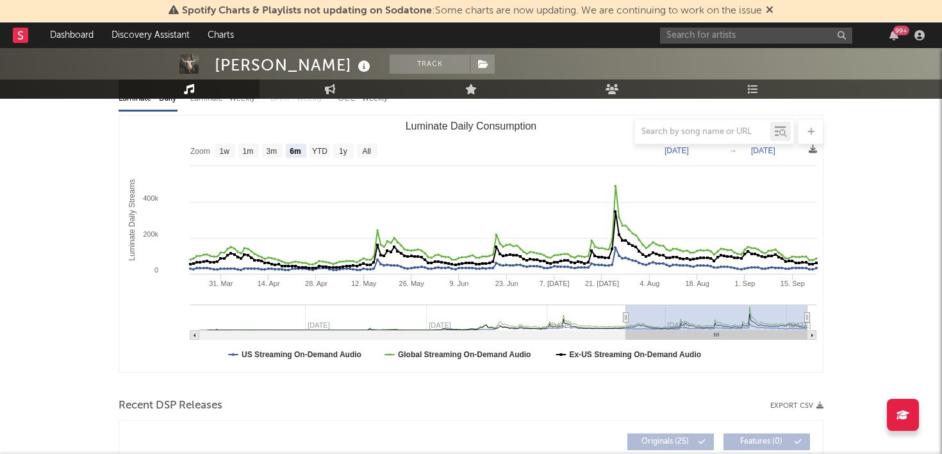
scroll to position [129, 0]
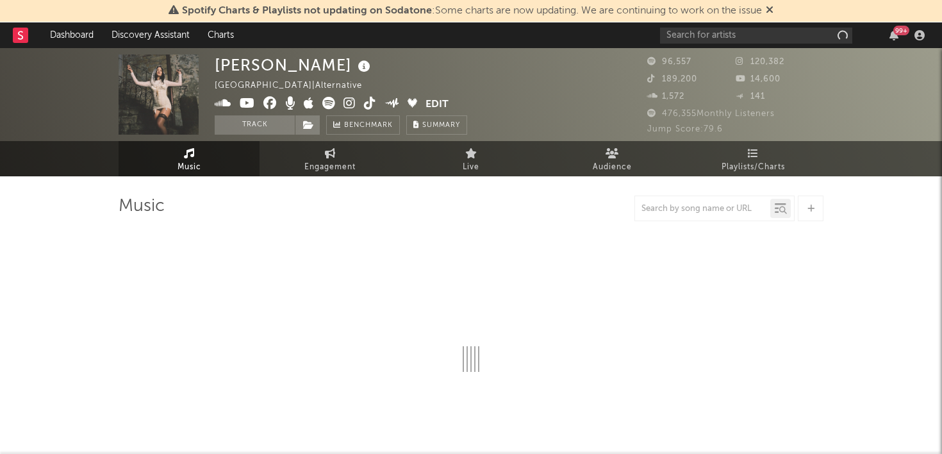
select select "6m"
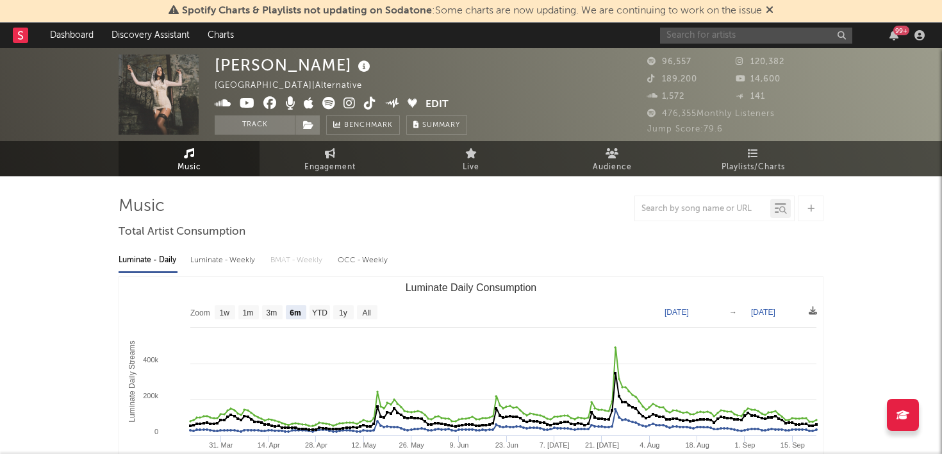
click at [689, 35] on input "text" at bounding box center [756, 36] width 192 height 16
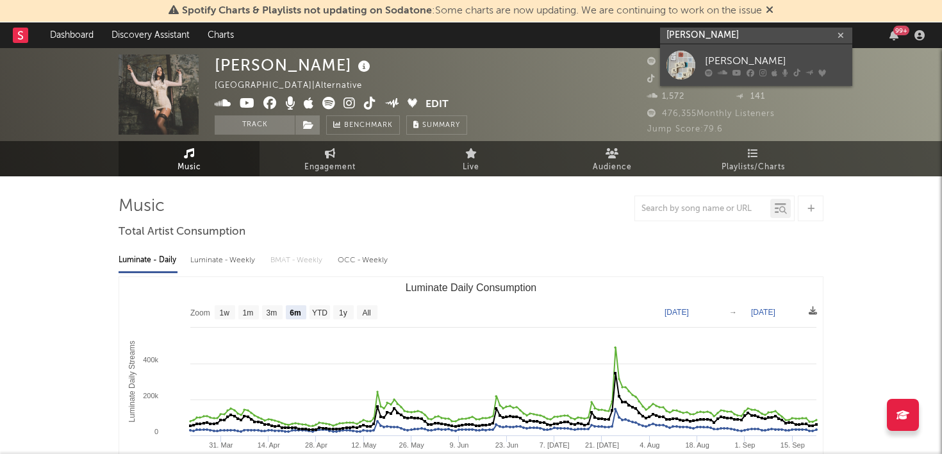
type input "[PERSON_NAME]"
click at [722, 52] on link "[PERSON_NAME]" at bounding box center [756, 65] width 192 height 42
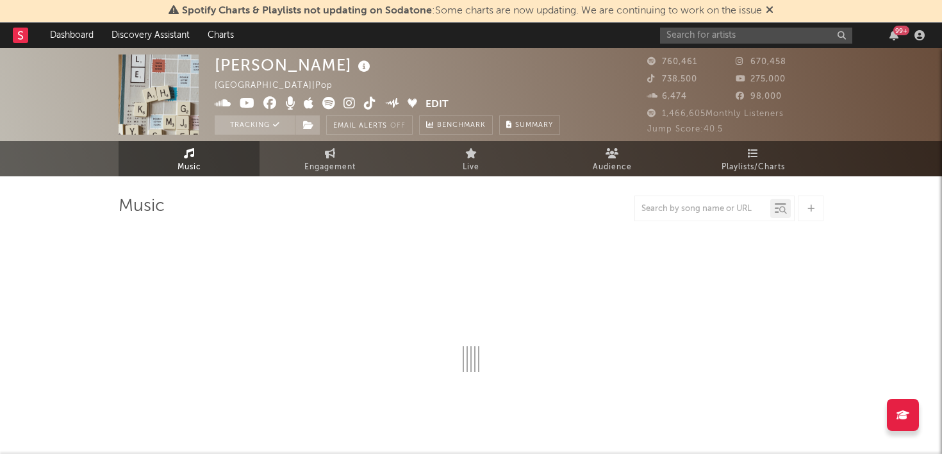
select select "6m"
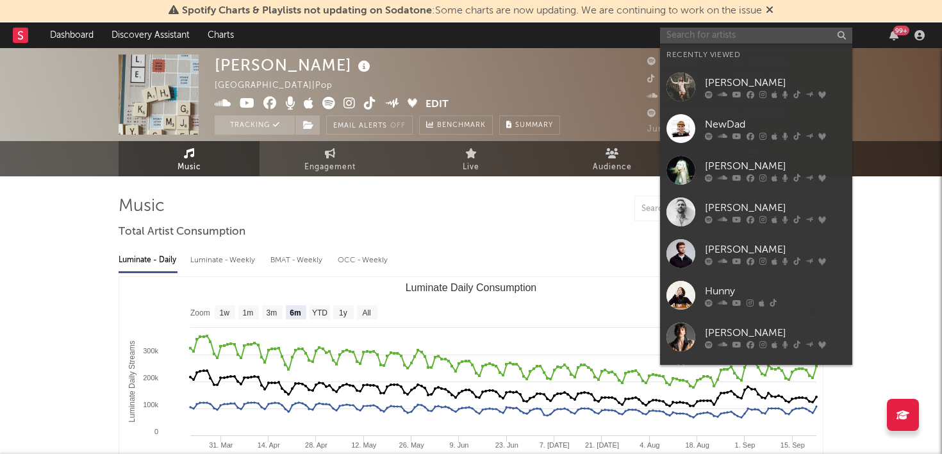
click at [703, 42] on input "text" at bounding box center [756, 36] width 192 height 16
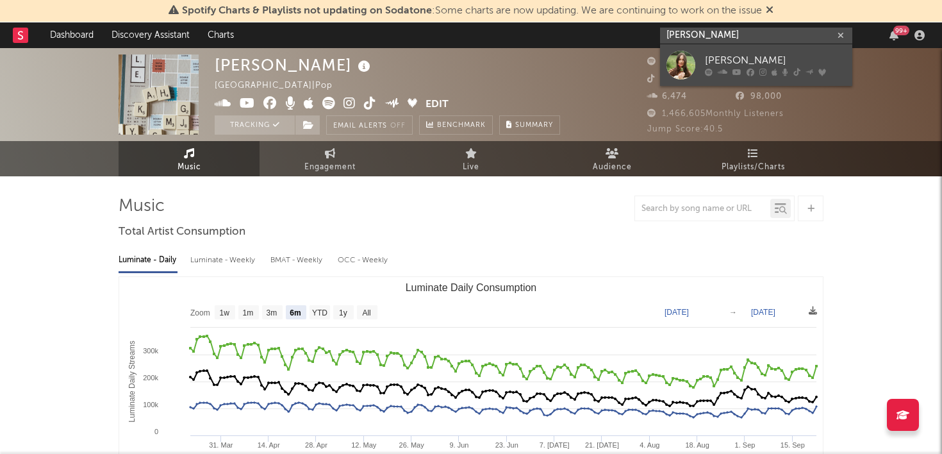
type input "kacey musgra"
click at [736, 57] on div "Kacey Musgraves" at bounding box center [775, 60] width 141 height 15
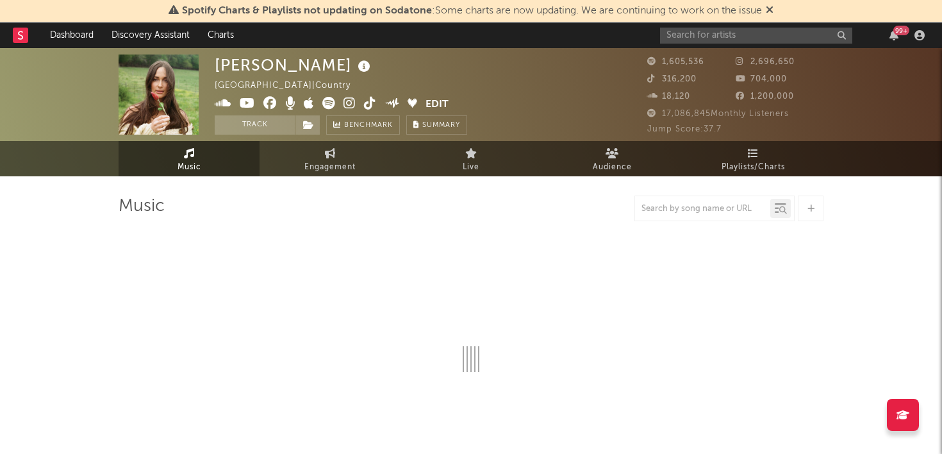
select select "6m"
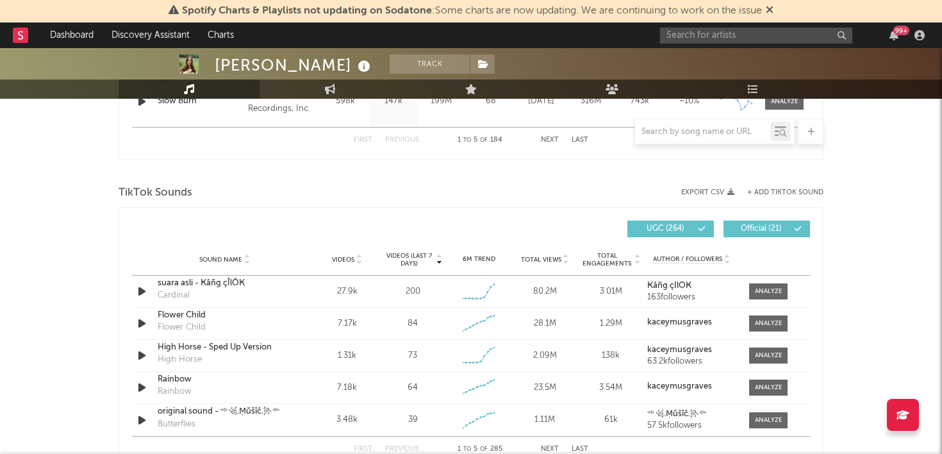
scroll to position [835, 0]
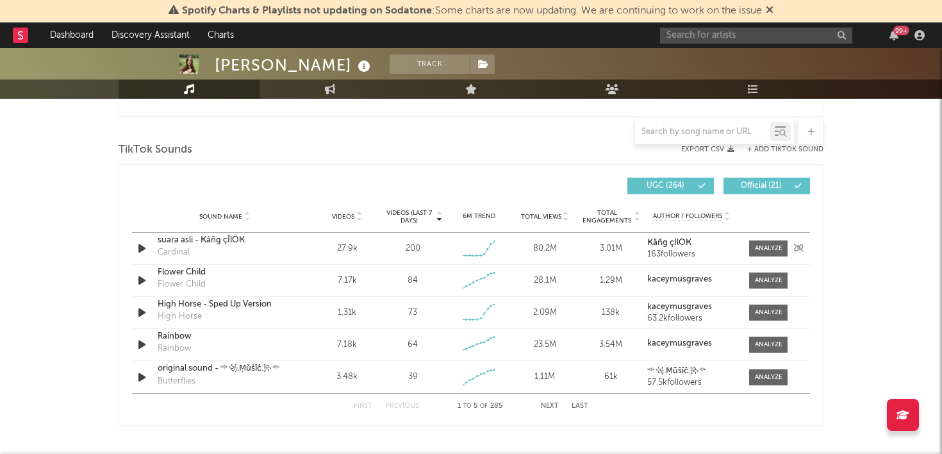
click at [229, 237] on div "suara asli - Ҝâñg çÎlÖҜ" at bounding box center [225, 240] width 134 height 13
click at [144, 279] on icon "button" at bounding box center [141, 280] width 13 height 16
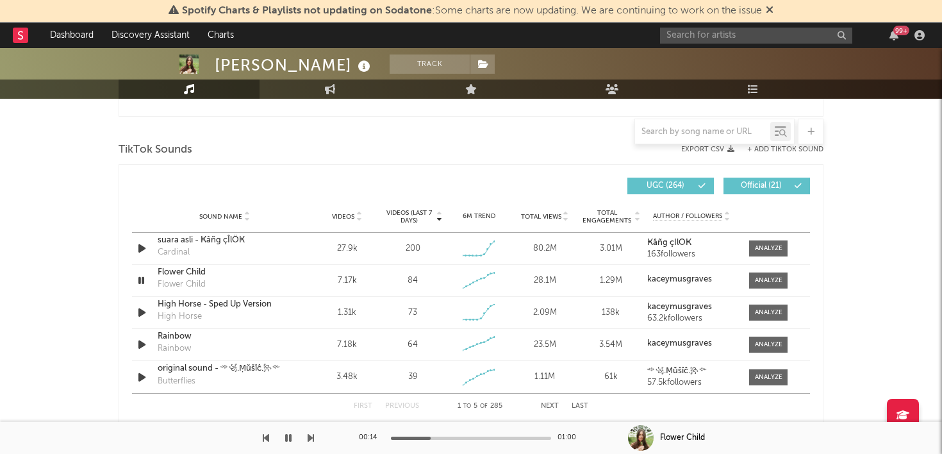
click at [356, 215] on icon at bounding box center [359, 214] width 6 height 5
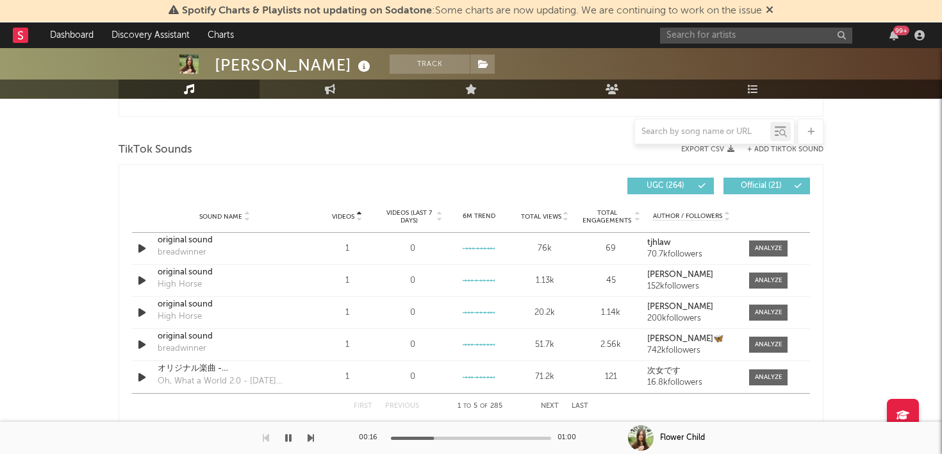
click at [356, 215] on icon at bounding box center [359, 214] width 6 height 5
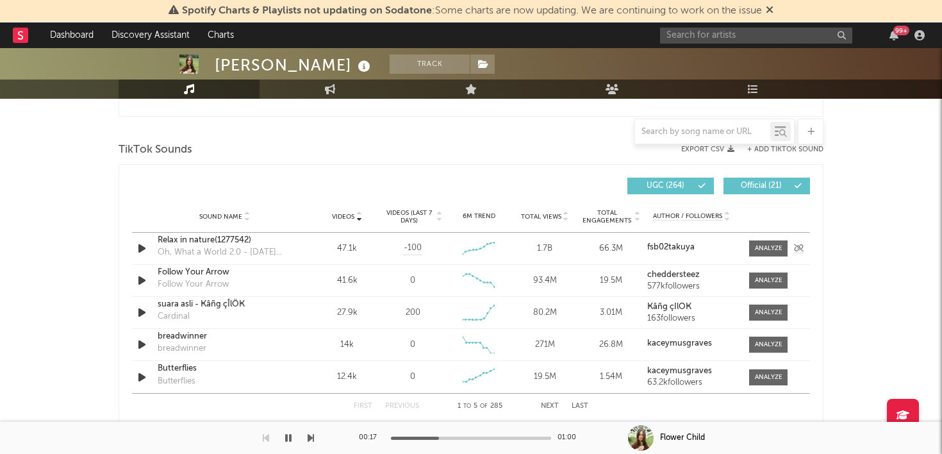
click at [144, 248] on icon "button" at bounding box center [141, 248] width 13 height 16
click at [429, 437] on div at bounding box center [471, 438] width 160 height 3
click at [448, 435] on div "00:46 03:12" at bounding box center [471, 438] width 224 height 32
click at [138, 278] on icon "button" at bounding box center [141, 280] width 13 height 16
click at [763, 274] on span at bounding box center [768, 280] width 38 height 16
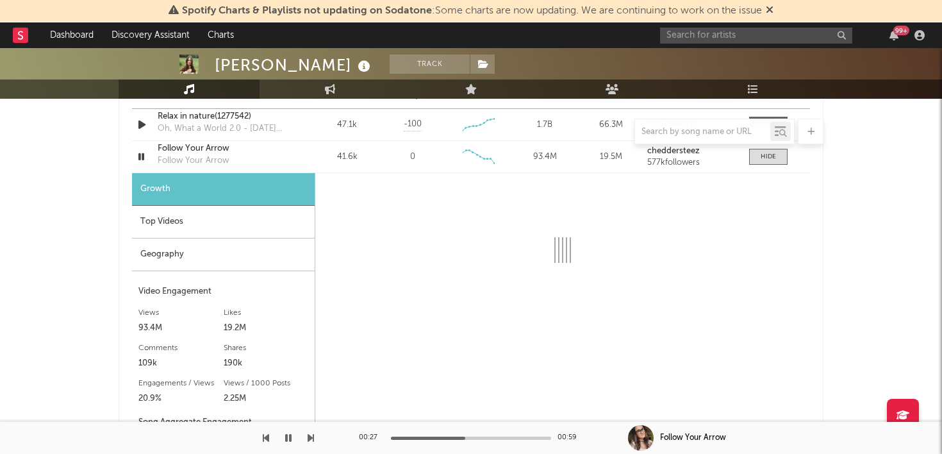
scroll to position [955, 0]
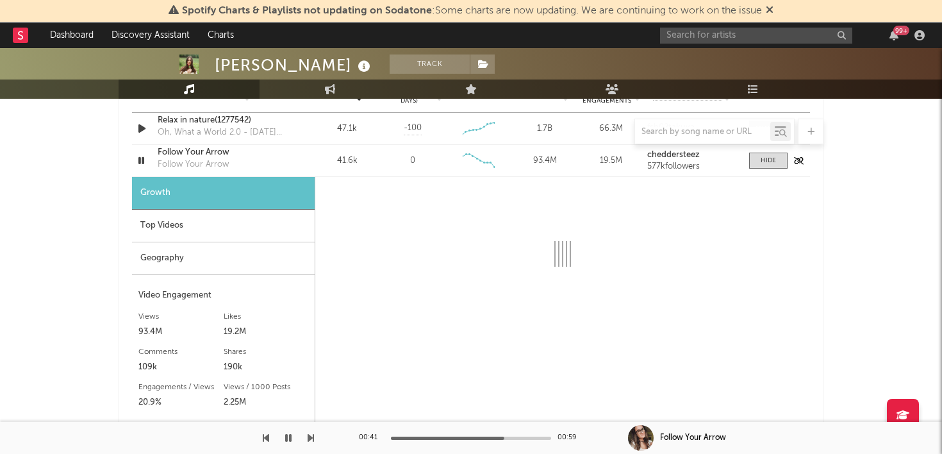
click at [678, 153] on strong "cheddersteez" at bounding box center [673, 155] width 53 height 8
click at [219, 149] on div "Follow Your Arrow" at bounding box center [225, 152] width 134 height 13
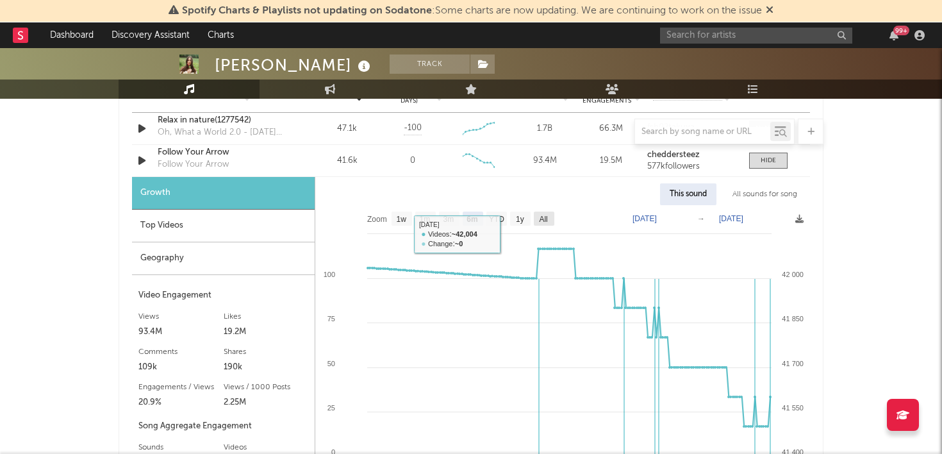
click at [545, 217] on text "All" at bounding box center [543, 219] width 8 height 9
select select "All"
type input "2020-11-01"
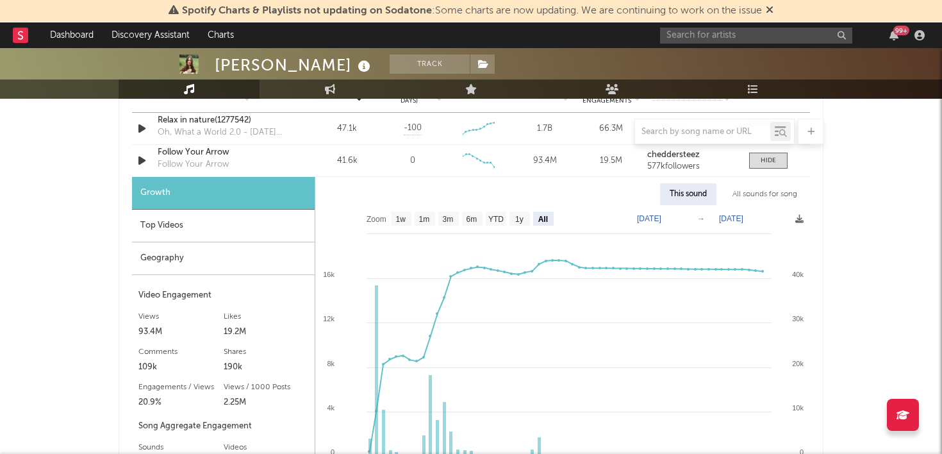
scroll to position [1046, 0]
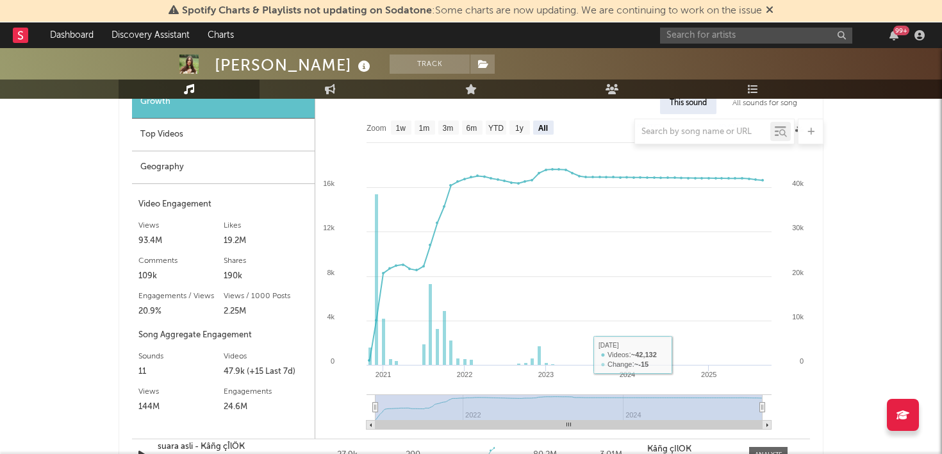
type input "[DATE]"
type input "2020-11-23"
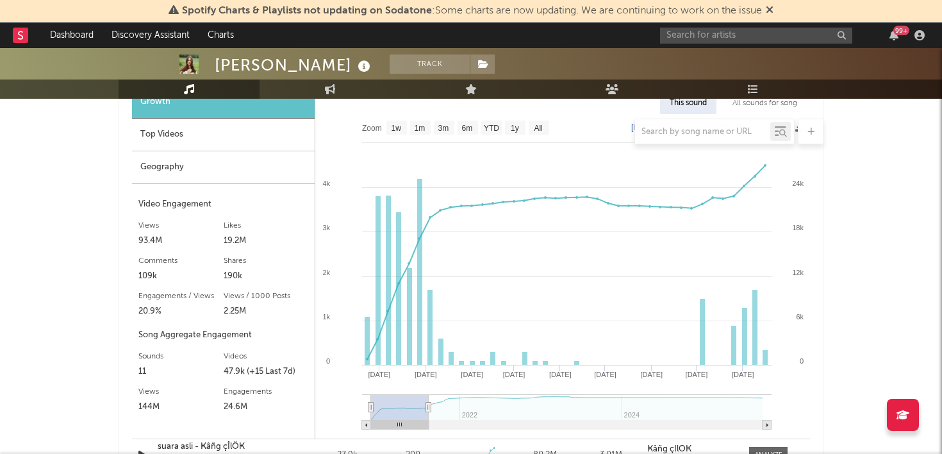
type input "2021-08-07"
type input "2020-11-27"
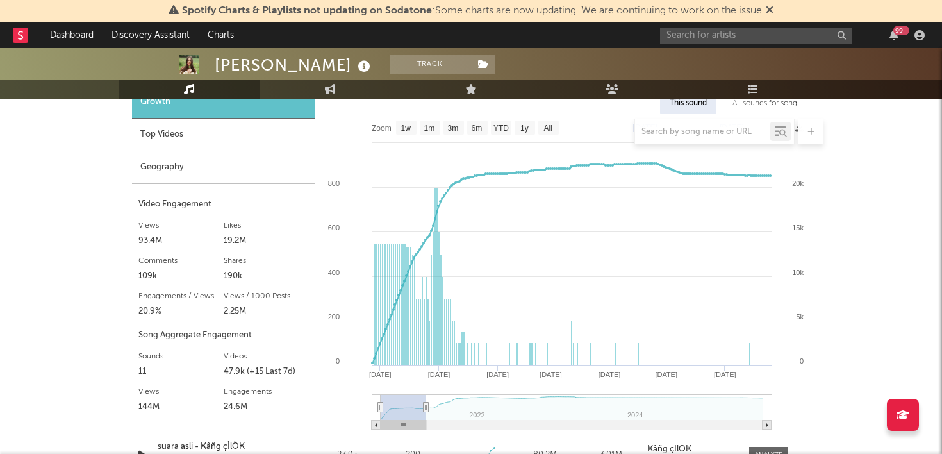
drag, startPoint x: 763, startPoint y: 405, endPoint x: 426, endPoint y: 384, distance: 337.8
click at [426, 384] on icon "Created with Highcharts 10.3.3 Jan '21 Mar '21 May '21 Dec '20 Feb '21 Apr '21 …" at bounding box center [562, 276] width 495 height 324
drag, startPoint x: 666, startPoint y: 421, endPoint x: 645, endPoint y: 421, distance: 21.2
click at [645, 421] on g at bounding box center [572, 424] width 401 height 9
drag, startPoint x: 697, startPoint y: 420, endPoint x: 487, endPoint y: 401, distance: 210.5
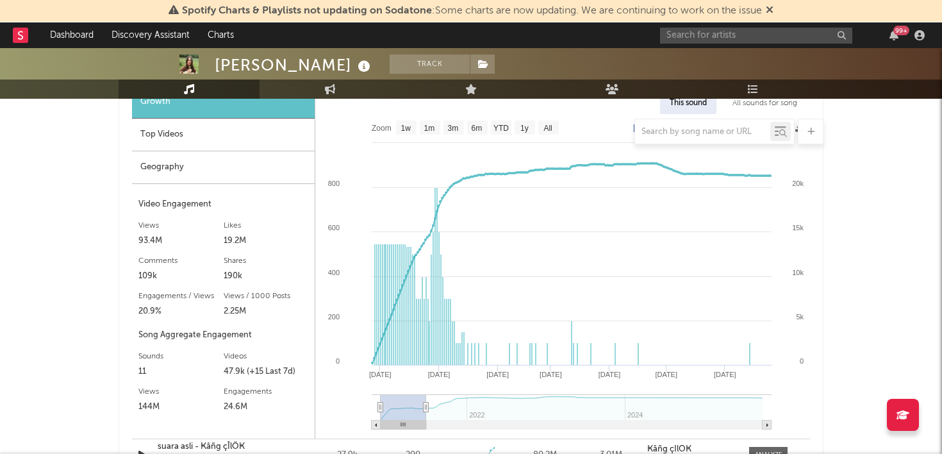
click at [487, 401] on icon "Created with Highcharts 10.3.3 Jan '21 Mar '21 May '21 Dec '20 Feb '21 Apr '21 …" at bounding box center [562, 276] width 495 height 324
type input "2021-06-04"
select select "6m"
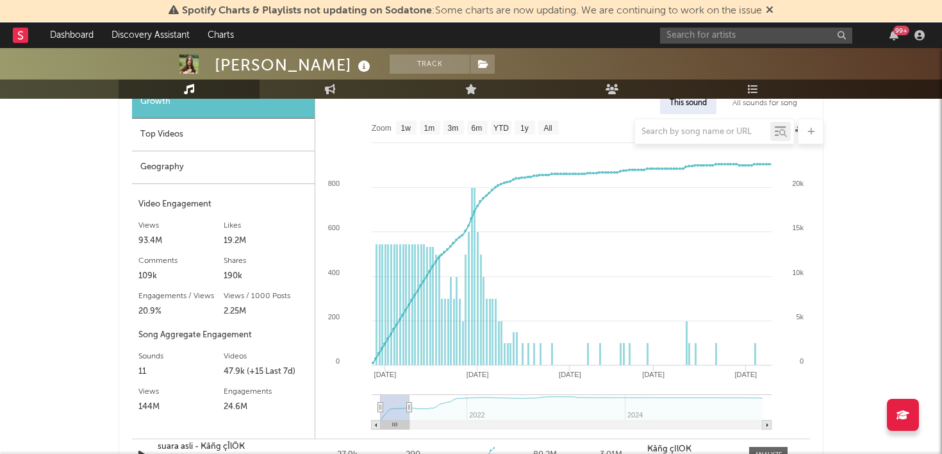
drag, startPoint x: 427, startPoint y: 406, endPoint x: 410, endPoint y: 404, distance: 17.4
click at [410, 404] on icon at bounding box center [409, 408] width 5 height 10
type input "2021-04-03"
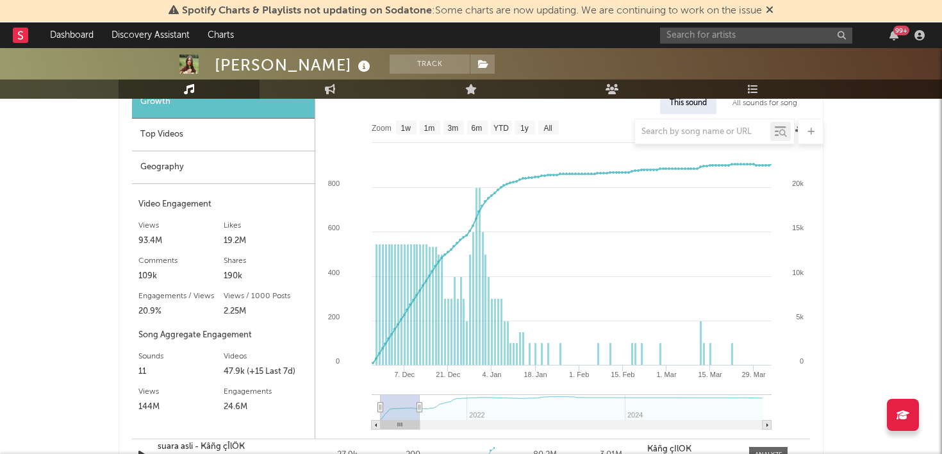
select select "6m"
type input "2021-05-26"
type input "2020-11-23"
type input "2023-12-12"
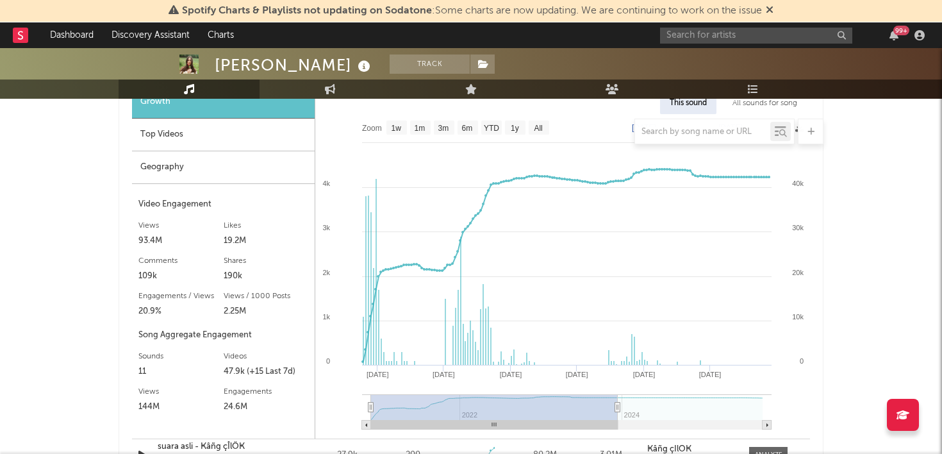
type input "2020-11-01"
type input "2025-08-21"
select select "All"
type input "[DATE]"
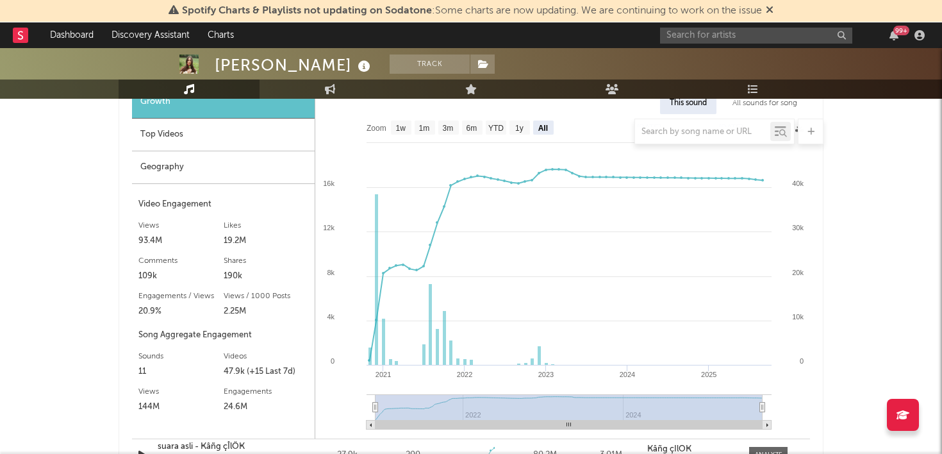
drag, startPoint x: 420, startPoint y: 405, endPoint x: 851, endPoint y: 415, distance: 431.5
click at [851, 415] on div "Kacey Musgraves Track United States | Country Edit Track Benchmark Summary 1,60…" at bounding box center [471, 147] width 942 height 2290
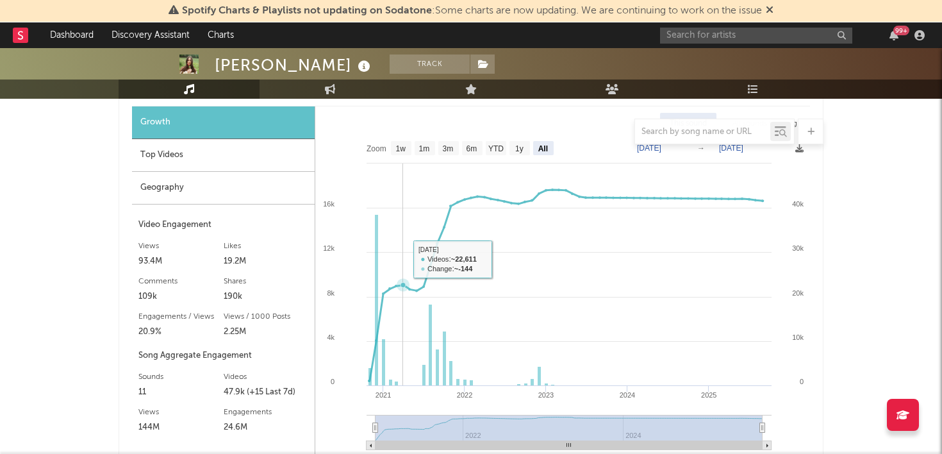
scroll to position [913, 0]
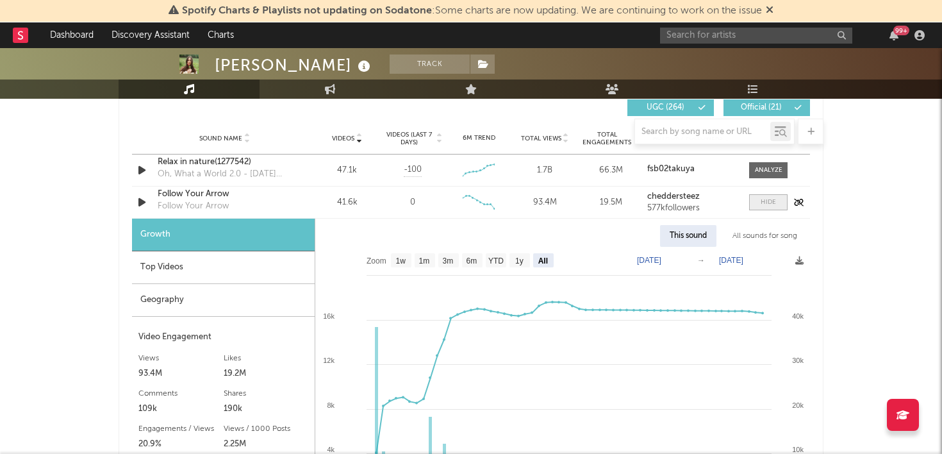
click at [772, 204] on div at bounding box center [768, 202] width 15 height 10
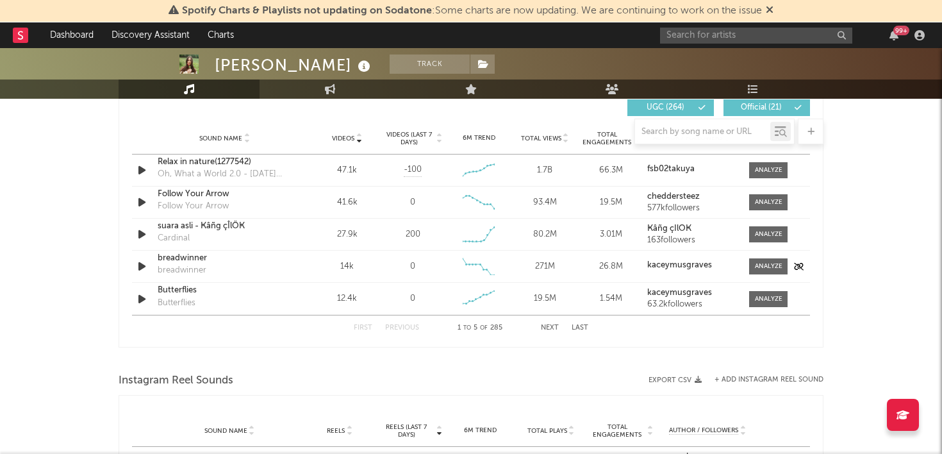
click at [140, 265] on icon "button" at bounding box center [141, 266] width 13 height 16
click at [142, 263] on icon "button" at bounding box center [141, 266] width 13 height 16
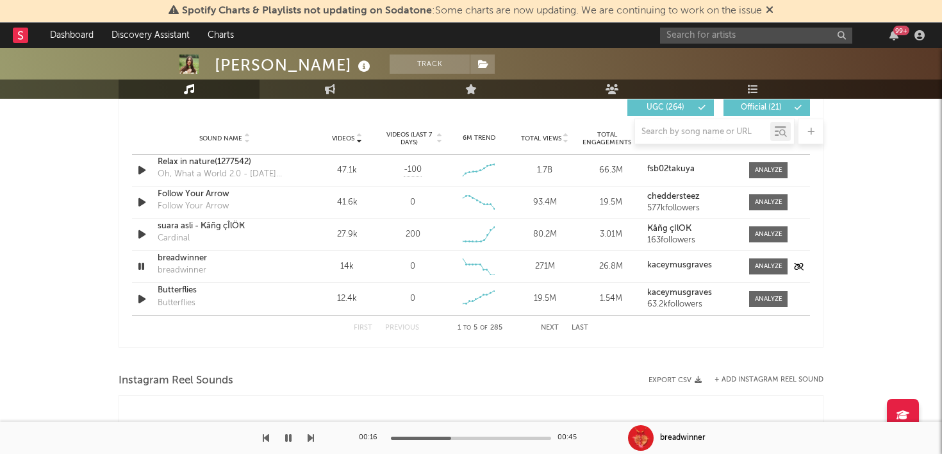
click at [142, 263] on icon "button" at bounding box center [141, 266] width 12 height 16
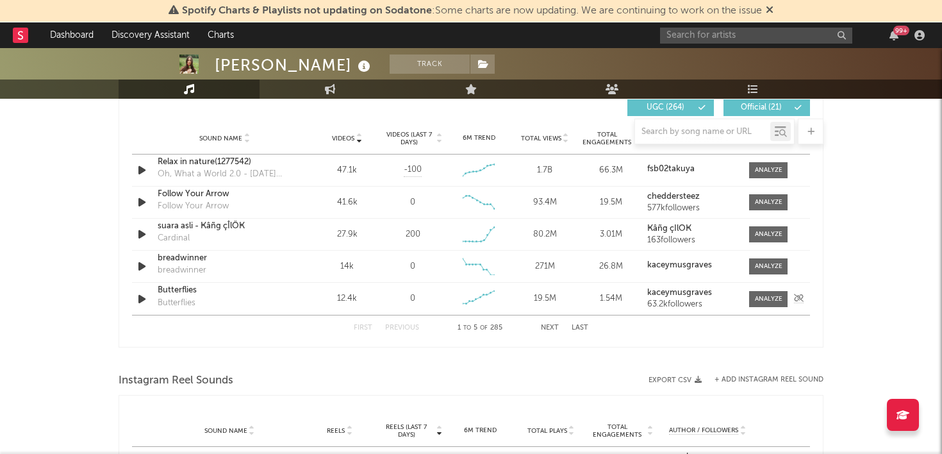
click at [144, 290] on div "Sound Name Butterflies Butterflies Videos 12.4k Videos (last 7 days) 0 Weekly G…" at bounding box center [471, 299] width 678 height 32
click at [141, 299] on icon "button" at bounding box center [141, 299] width 13 height 16
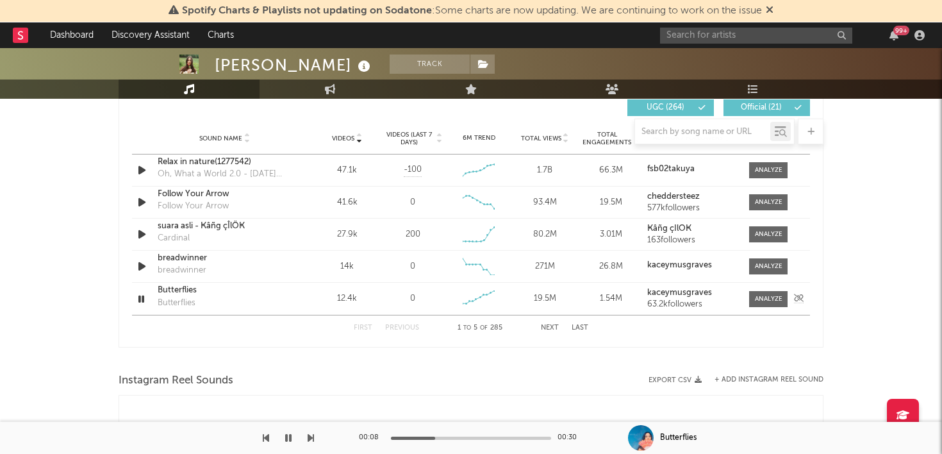
click at [183, 287] on div "Butterflies" at bounding box center [225, 290] width 134 height 13
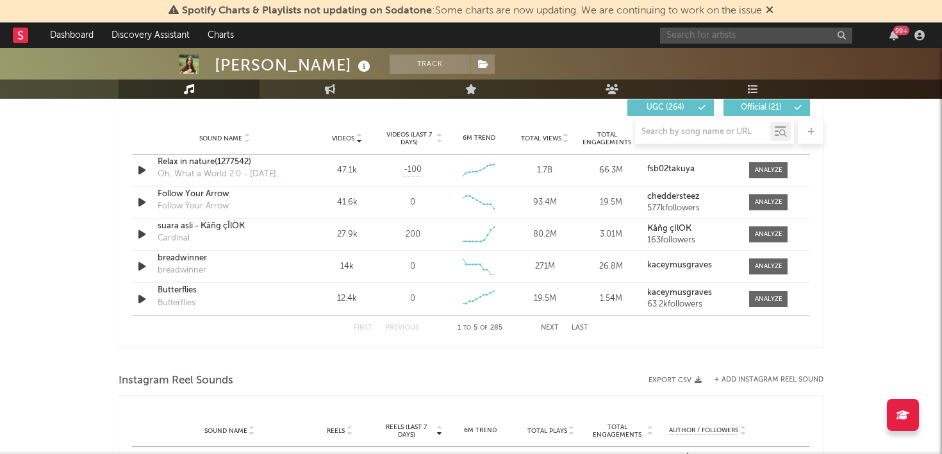
click at [720, 37] on input "text" at bounding box center [756, 36] width 192 height 16
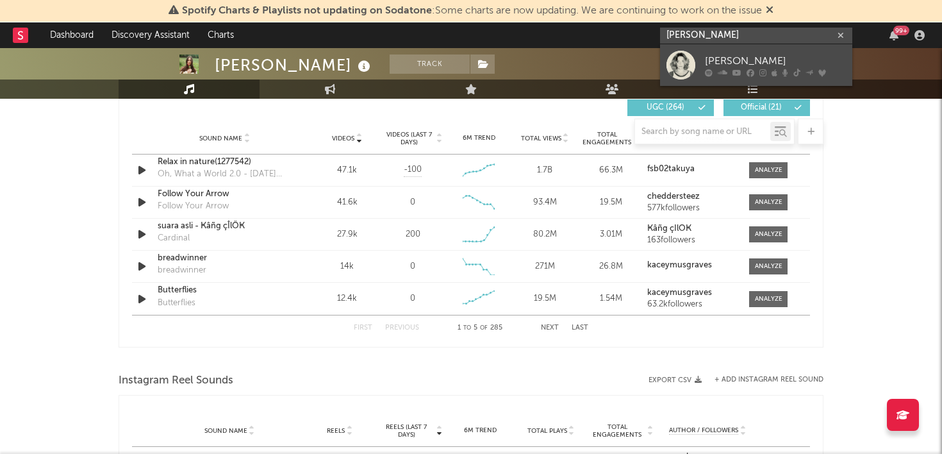
type input "maggie rogers"
click at [724, 56] on div "Maggie Rogers" at bounding box center [775, 60] width 141 height 15
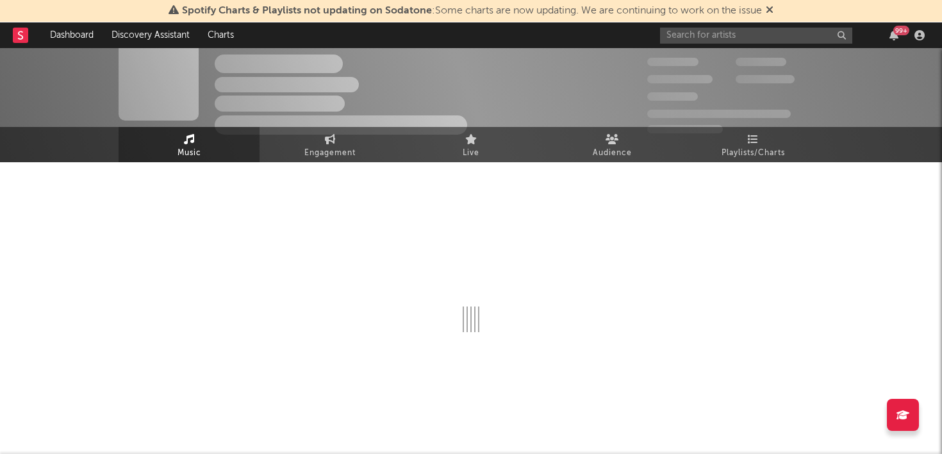
scroll to position [913, 0]
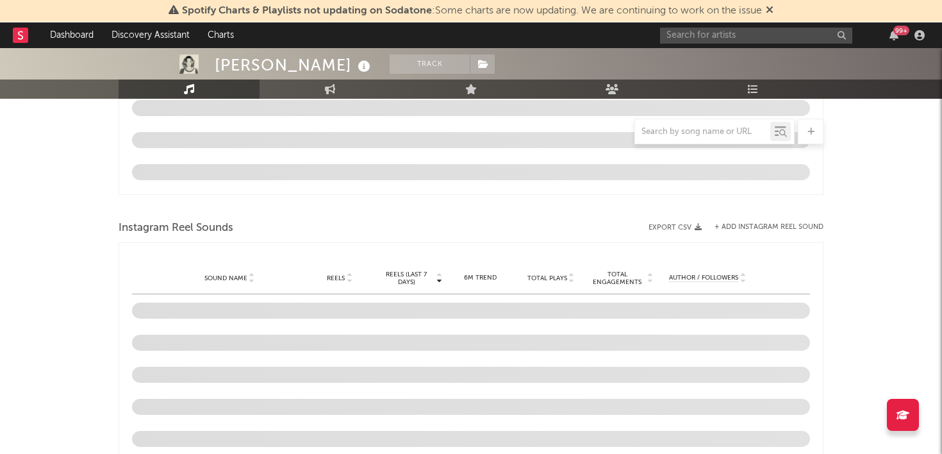
select select "6m"
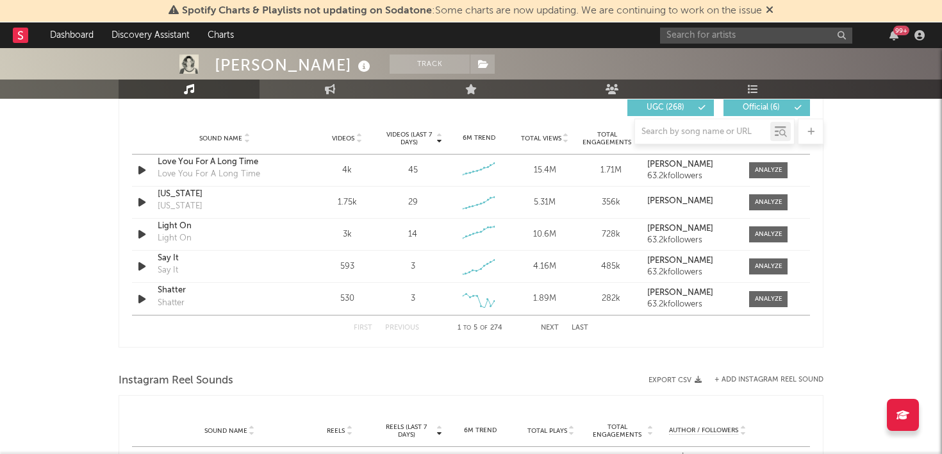
click at [356, 140] on div at bounding box center [471, 132] width 705 height 26
click at [356, 137] on div at bounding box center [471, 132] width 705 height 26
click at [356, 141] on div at bounding box center [471, 132] width 705 height 26
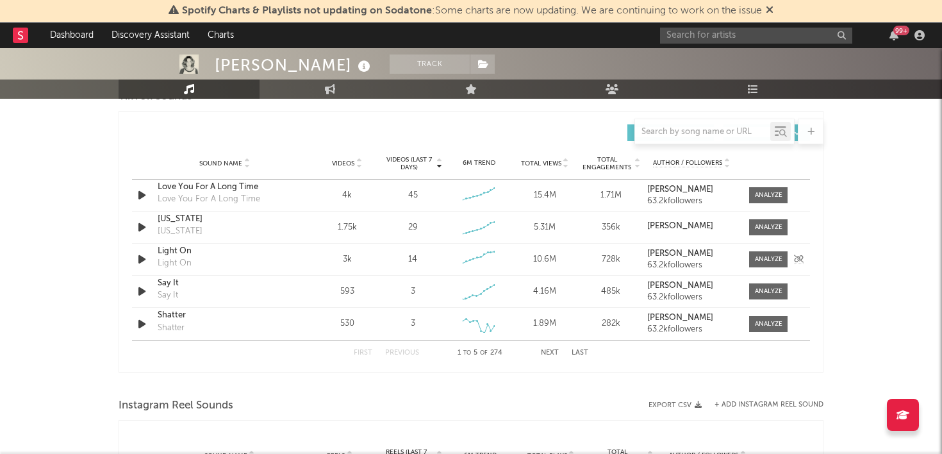
scroll to position [887, 0]
click at [358, 169] on div "Sound Name Videos Videos (last 7 days) Weekly Growth % 6M Trend Total Views Tot…" at bounding box center [471, 165] width 678 height 32
click at [357, 162] on icon at bounding box center [359, 162] width 6 height 5
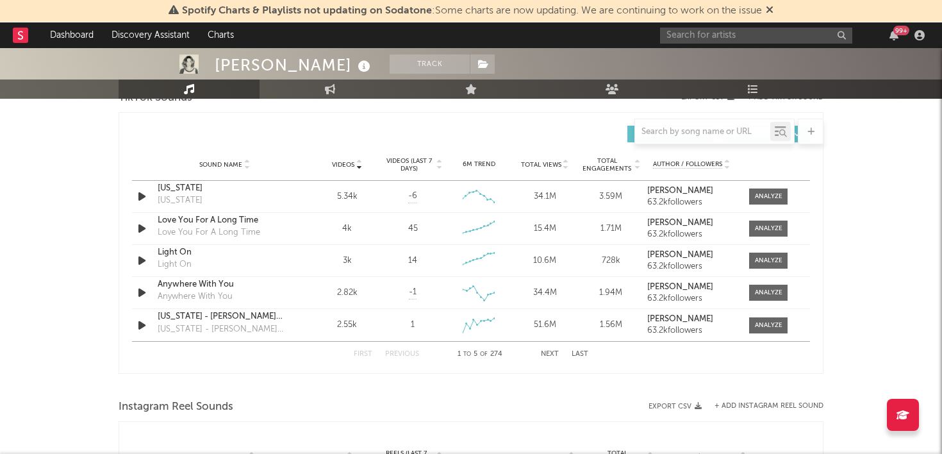
click at [357, 162] on icon at bounding box center [359, 162] width 6 height 5
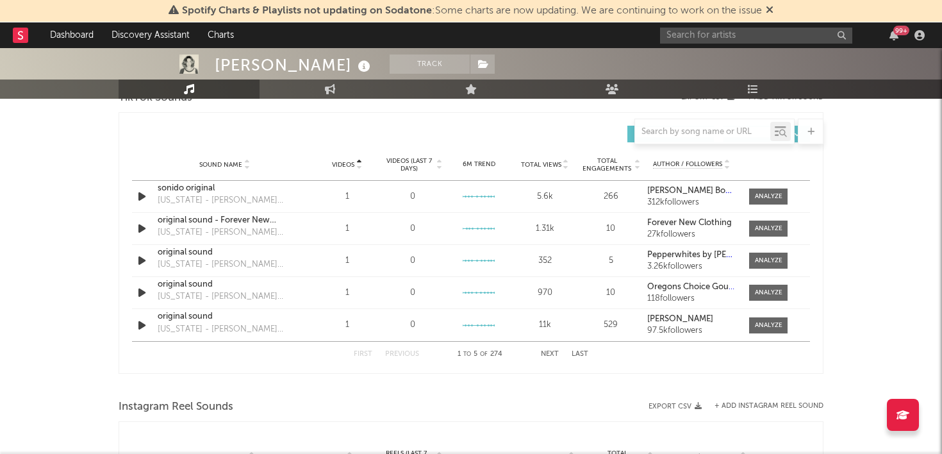
click at [357, 162] on icon at bounding box center [359, 162] width 6 height 5
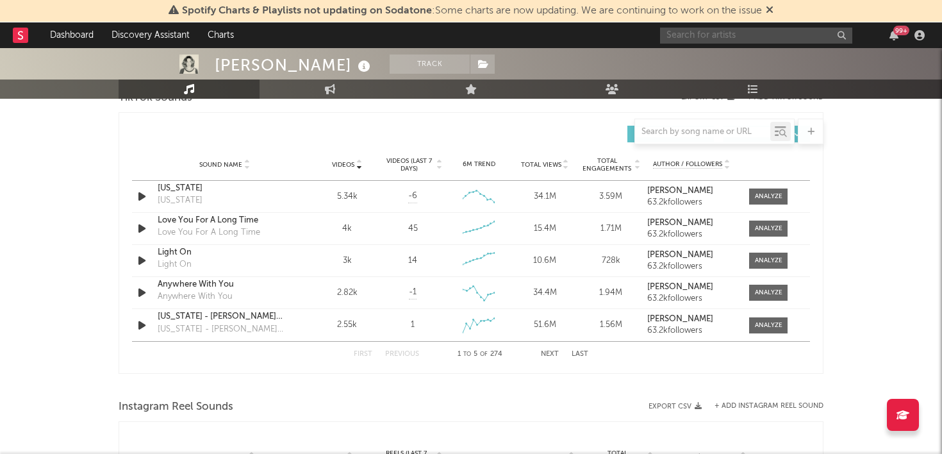
click at [731, 40] on input "text" at bounding box center [756, 36] width 192 height 16
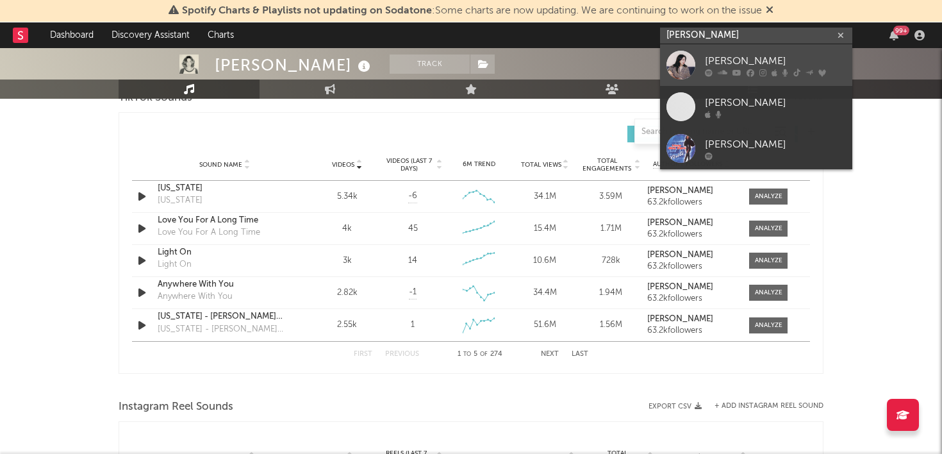
type input "lizzy mc"
click at [731, 63] on div "Lizzy McAlpine" at bounding box center [775, 60] width 141 height 15
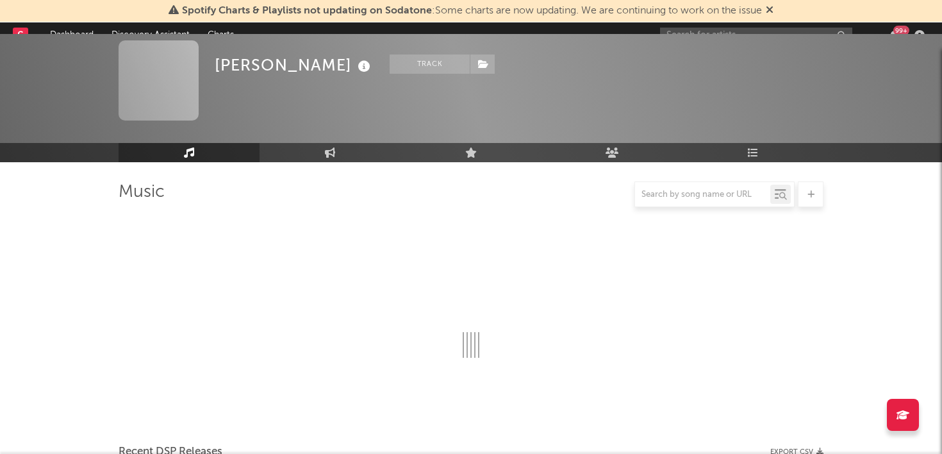
scroll to position [887, 0]
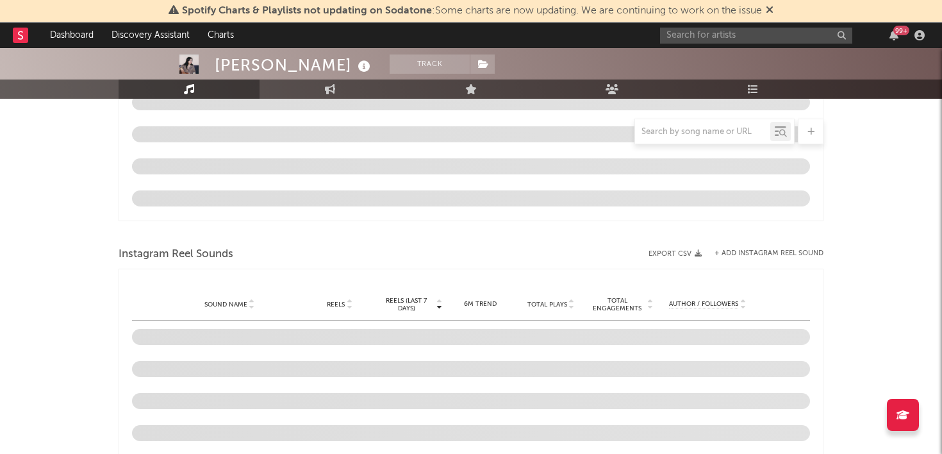
select select "6m"
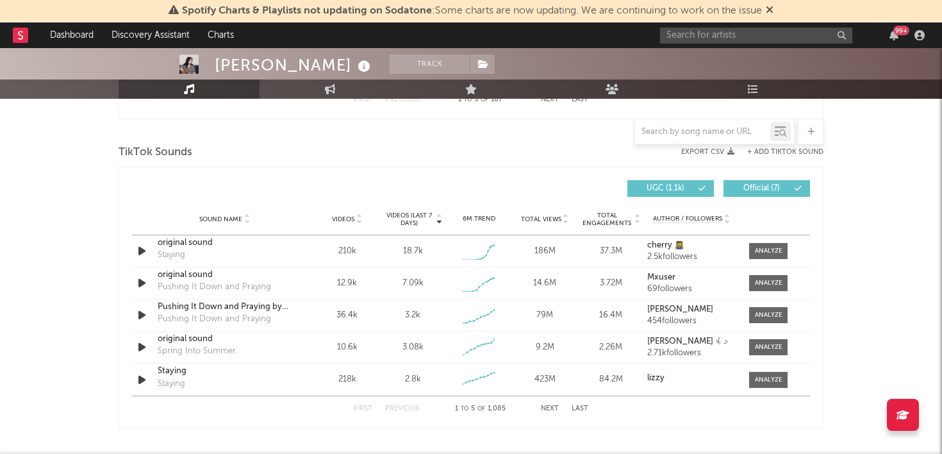
scroll to position [830, 0]
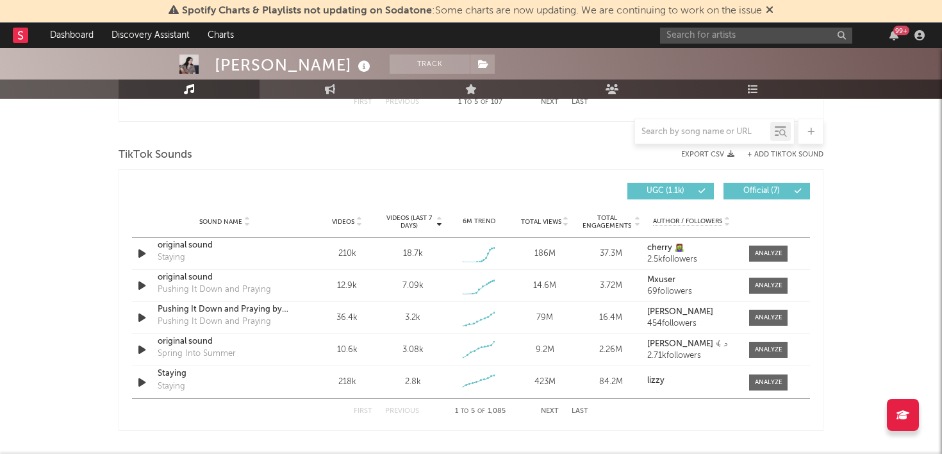
click at [361, 222] on icon at bounding box center [359, 224] width 6 height 5
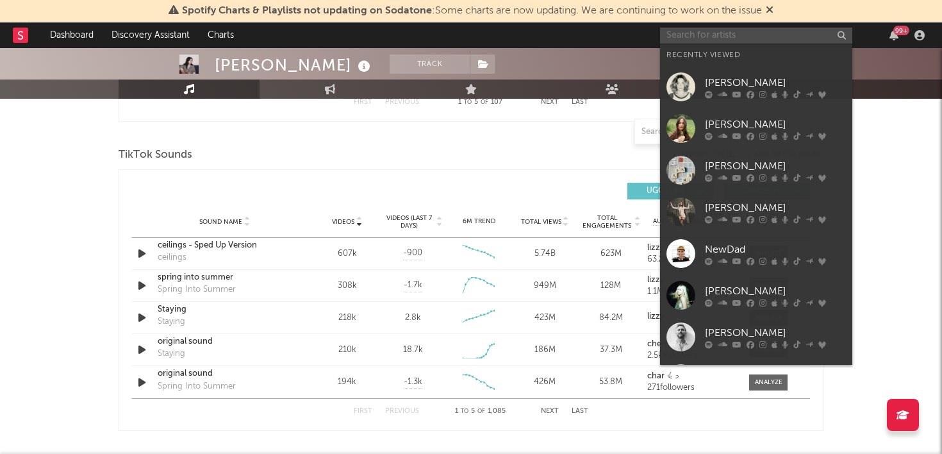
click at [683, 35] on input "text" at bounding box center [756, 36] width 192 height 16
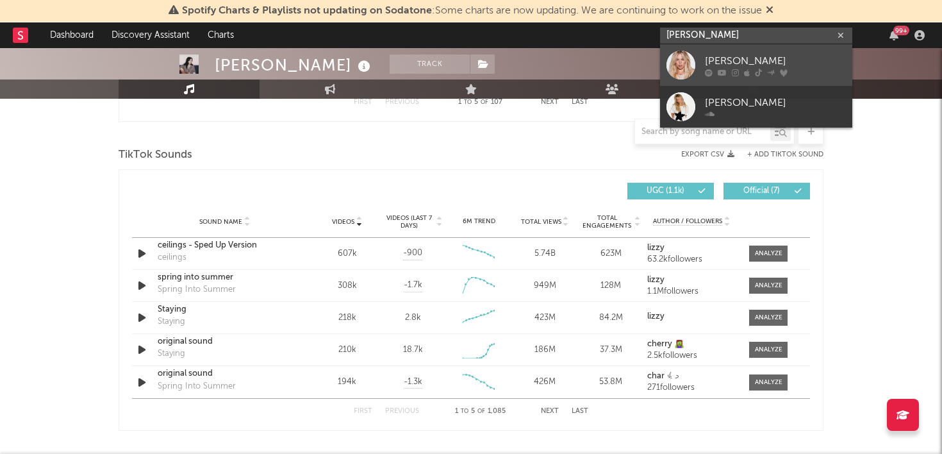
type input "renee rapp"
click at [724, 60] on div "Reneé Rapp" at bounding box center [775, 60] width 141 height 15
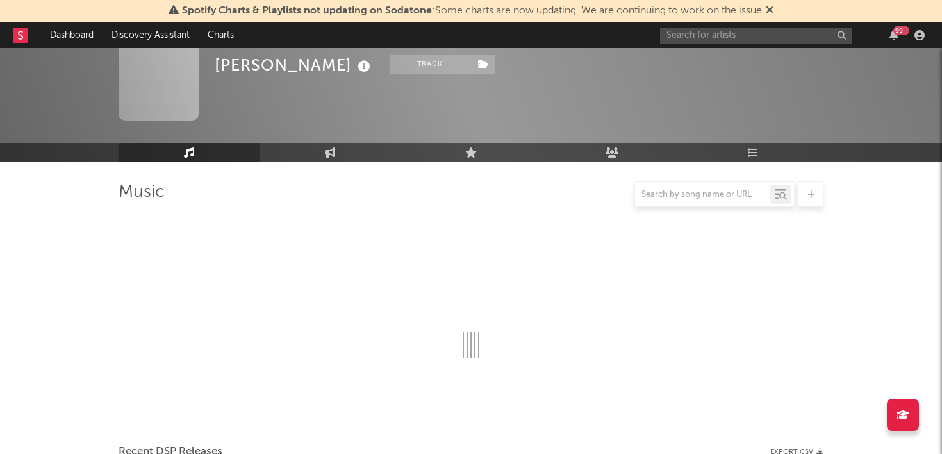
scroll to position [830, 0]
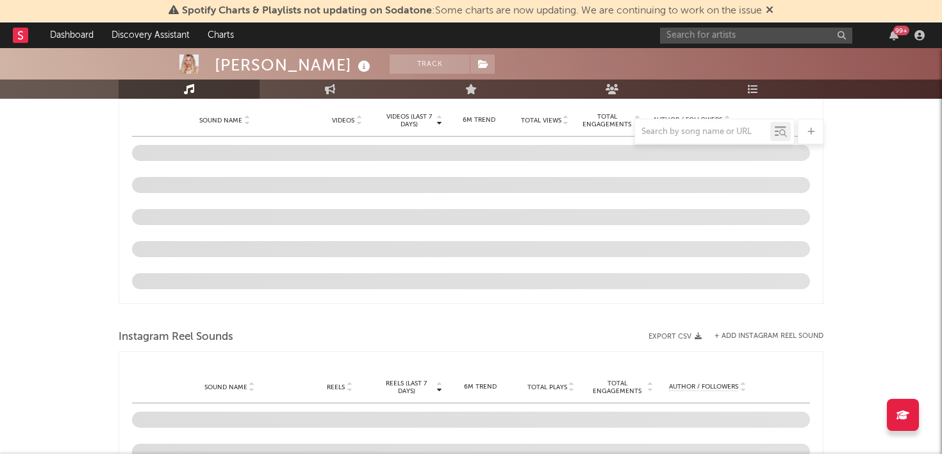
select select "6m"
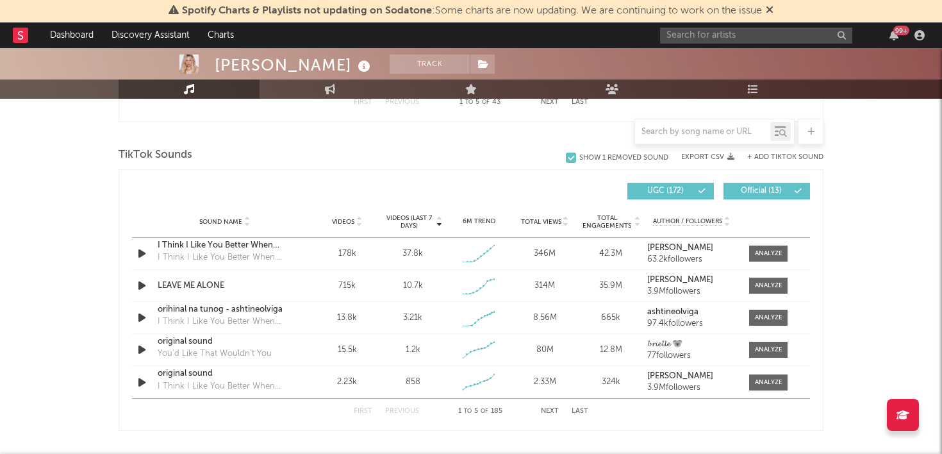
click at [363, 218] on div "Videos" at bounding box center [347, 222] width 60 height 10
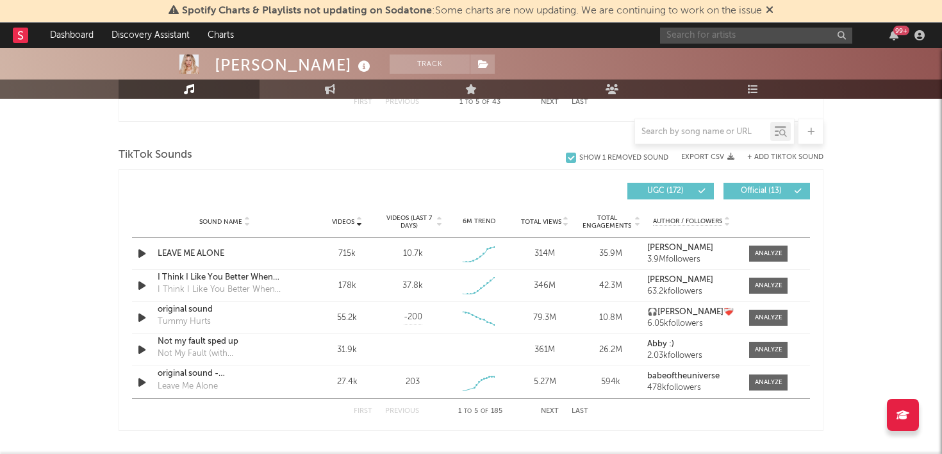
click at [697, 42] on input "text" at bounding box center [756, 36] width 192 height 16
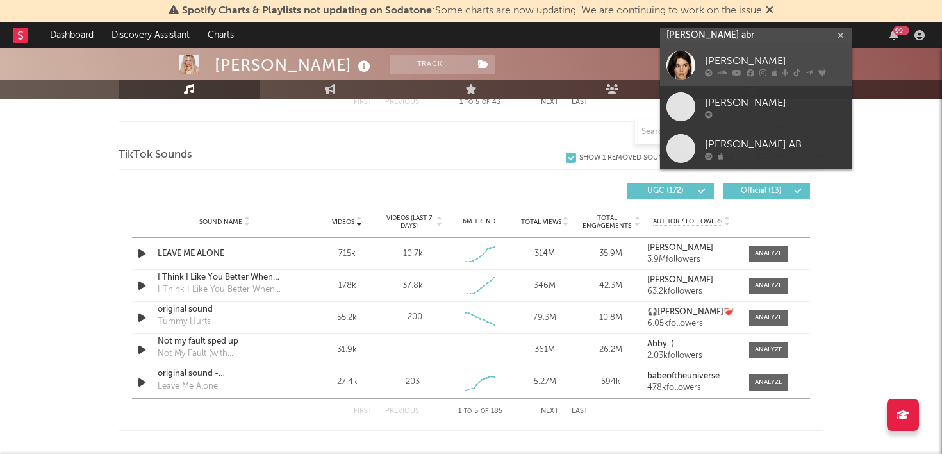
type input "gracie abr"
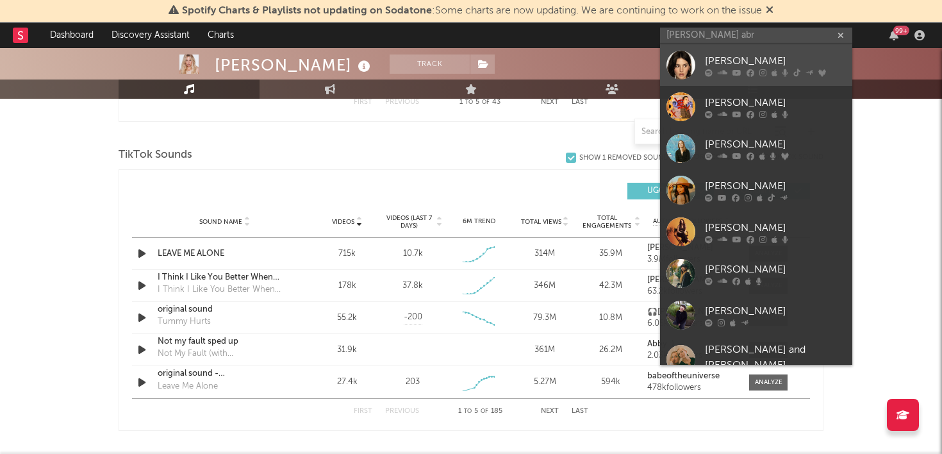
click at [738, 52] on link "Gracie Abrams" at bounding box center [756, 65] width 192 height 42
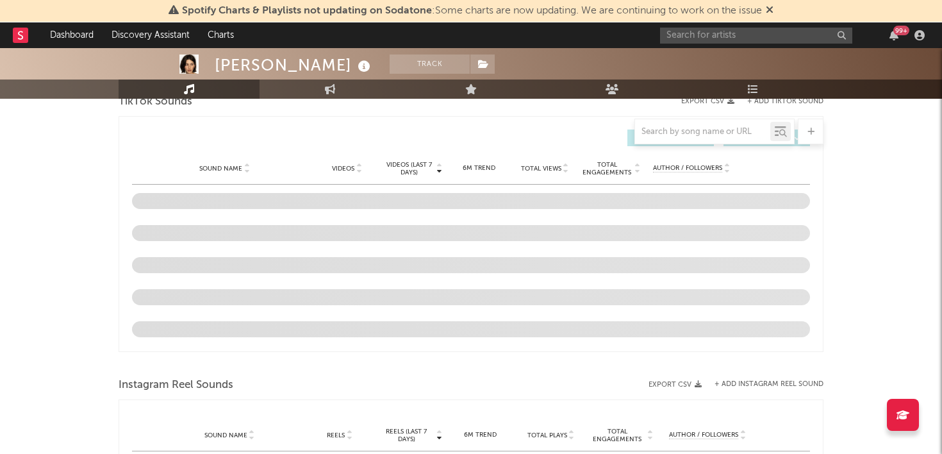
scroll to position [858, 0]
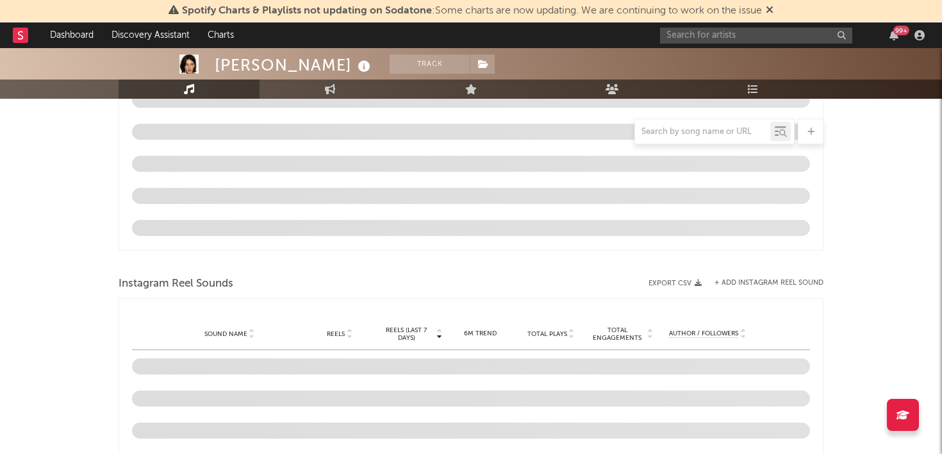
select select "6m"
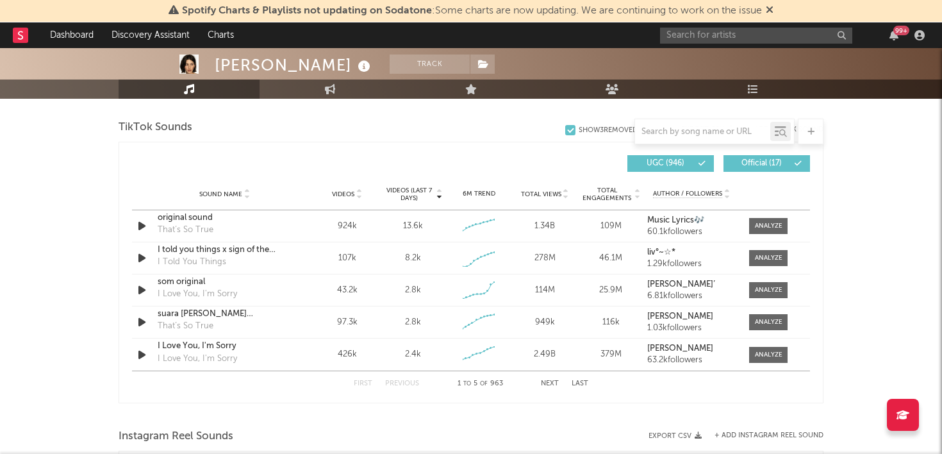
click at [360, 195] on icon at bounding box center [359, 196] width 6 height 5
click at [146, 226] on icon "button" at bounding box center [141, 226] width 13 height 16
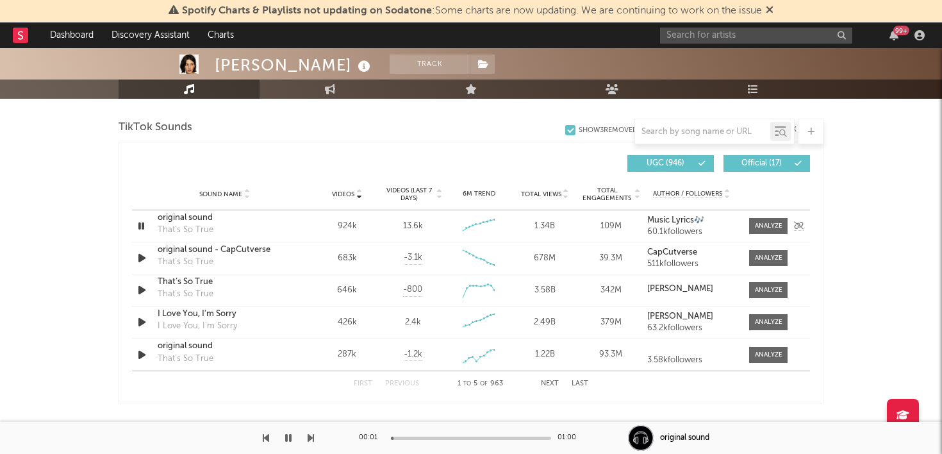
click at [140, 219] on icon "button" at bounding box center [141, 226] width 12 height 16
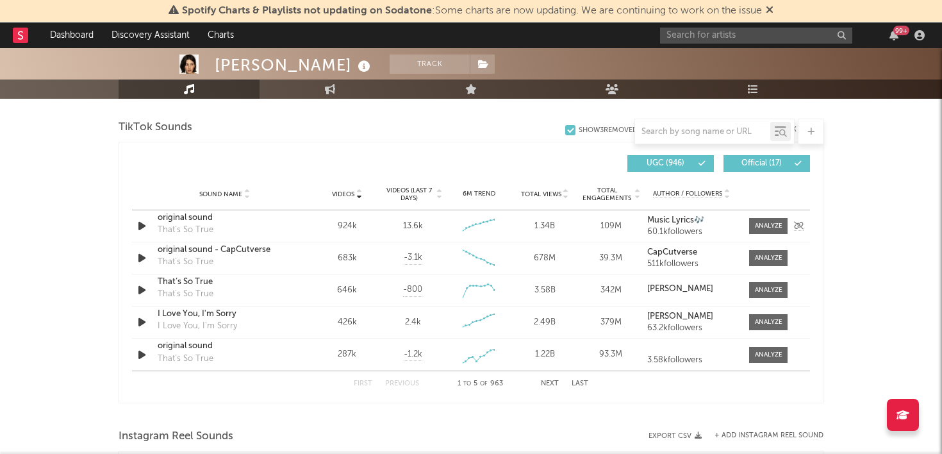
click at [140, 219] on icon "button" at bounding box center [141, 226] width 13 height 16
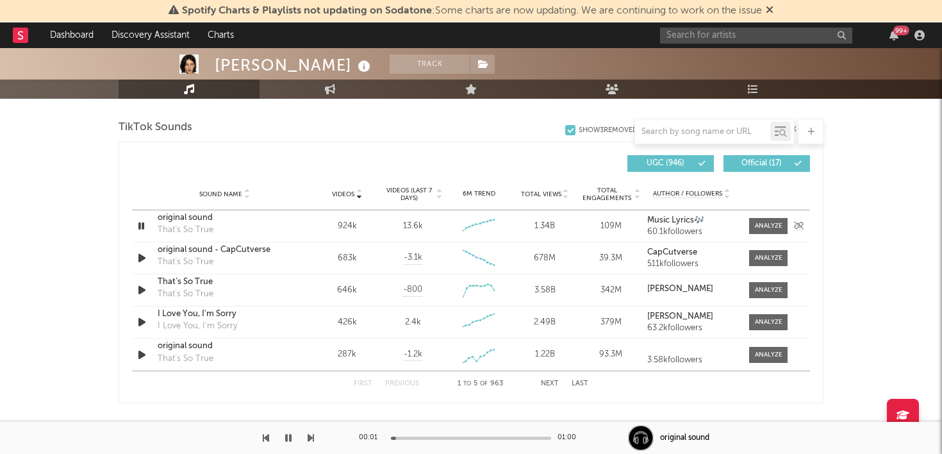
click at [140, 224] on icon "button" at bounding box center [141, 226] width 12 height 16
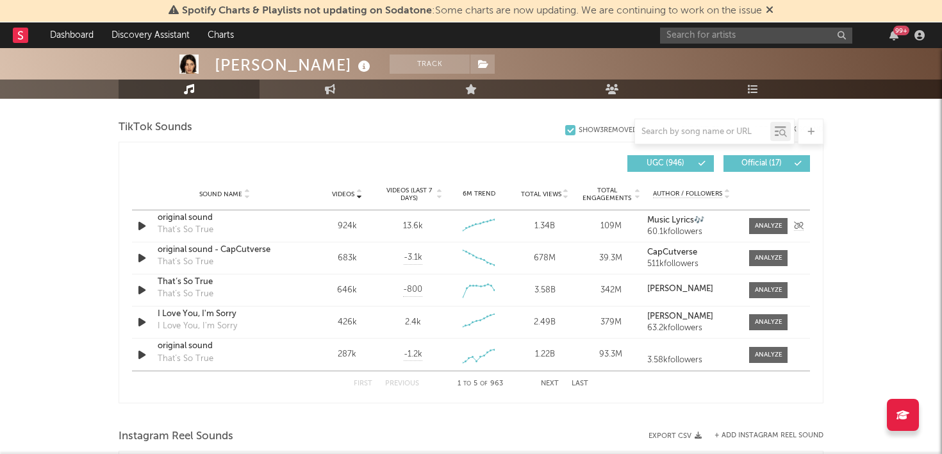
click at [143, 230] on icon "button" at bounding box center [141, 226] width 13 height 16
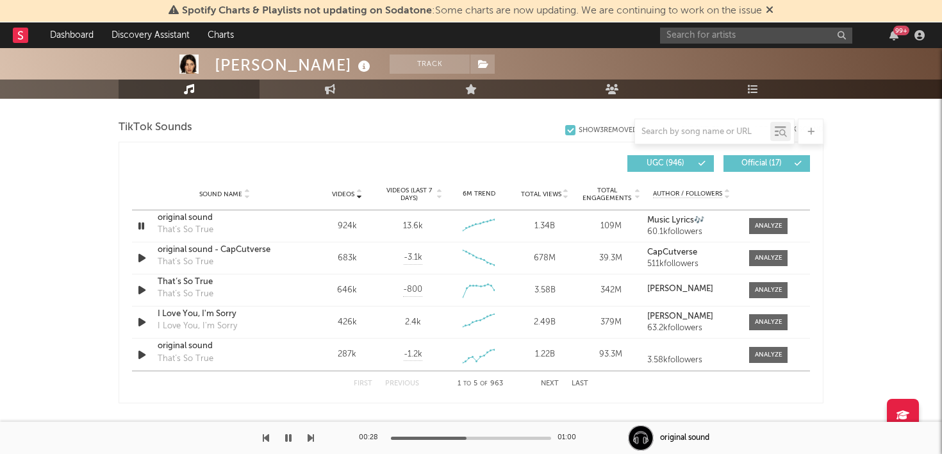
click at [289, 438] on icon "button" at bounding box center [288, 438] width 6 height 10
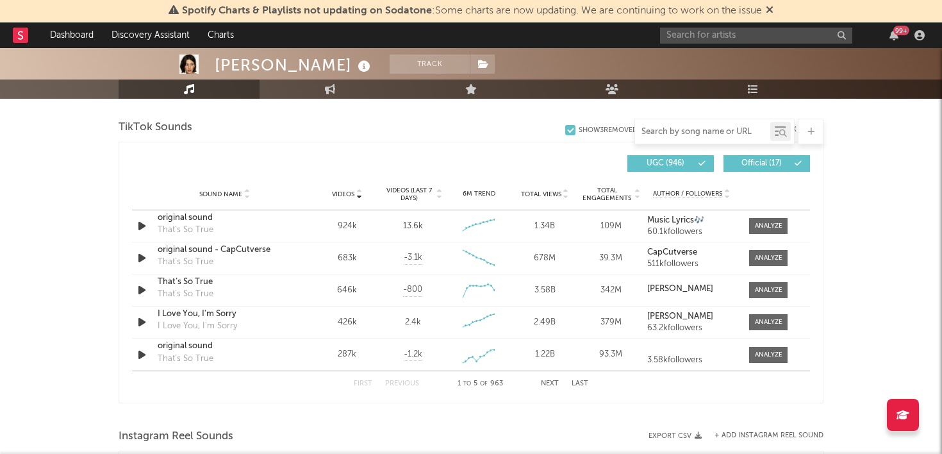
click at [678, 131] on input "text" at bounding box center [702, 132] width 135 height 10
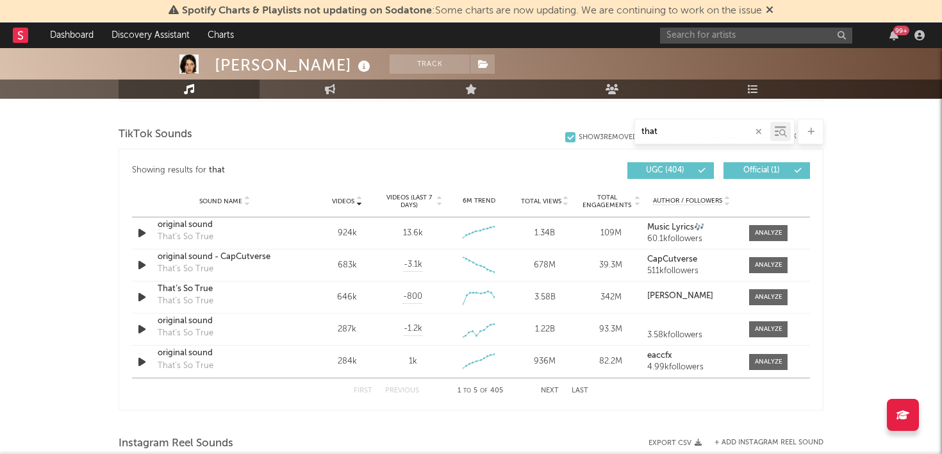
scroll to position [749, 0]
click at [549, 387] on button "Next" at bounding box center [550, 390] width 18 height 7
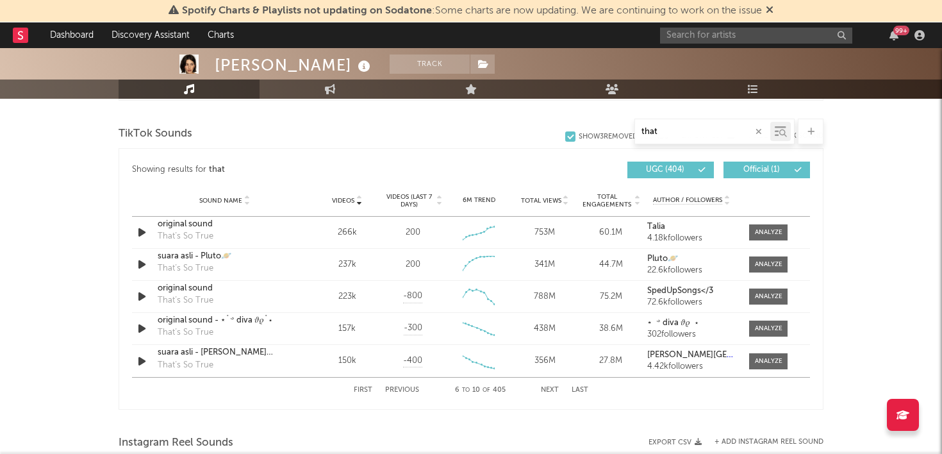
click at [553, 390] on button "Next" at bounding box center [550, 390] width 18 height 7
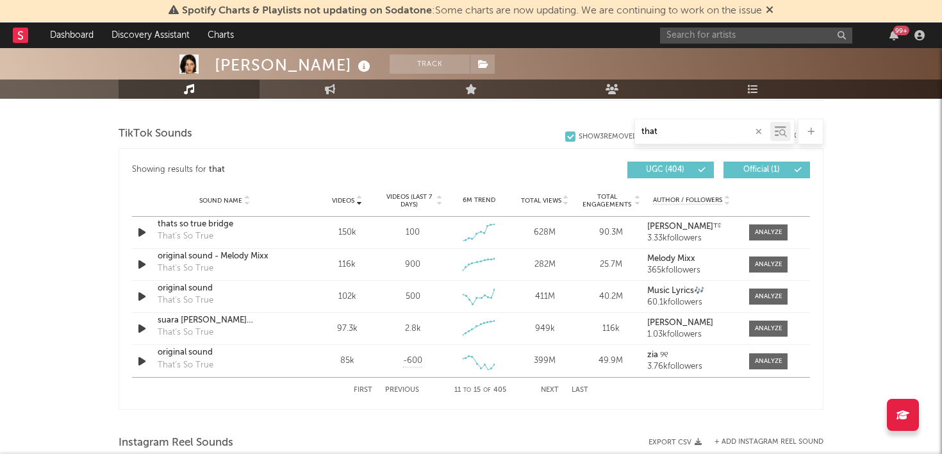
click at [553, 390] on button "Next" at bounding box center [550, 390] width 18 height 7
type input "that"
click at [716, 34] on input "text" at bounding box center [756, 36] width 192 height 16
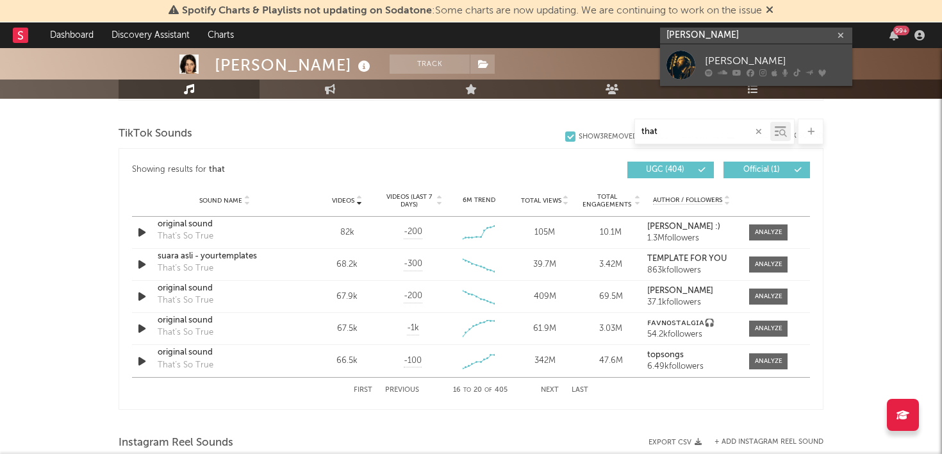
type input "noah kahan"
click at [731, 54] on div "Noah Kahan" at bounding box center [775, 60] width 141 height 15
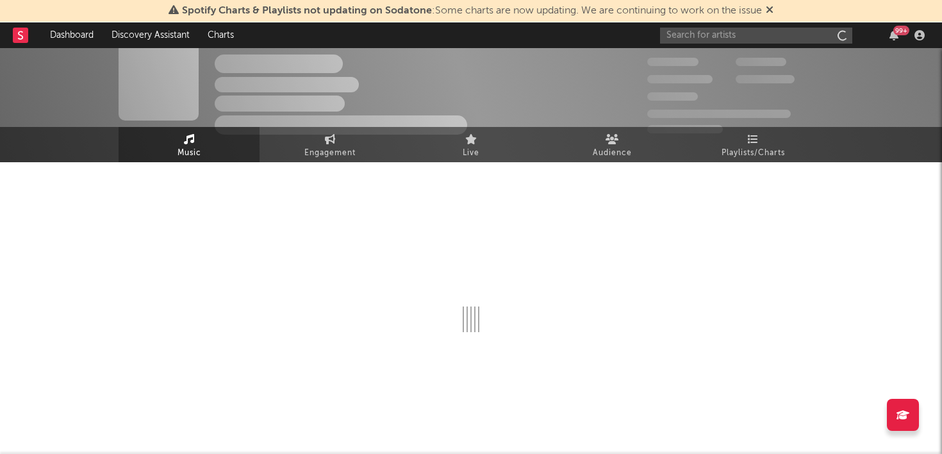
scroll to position [14, 0]
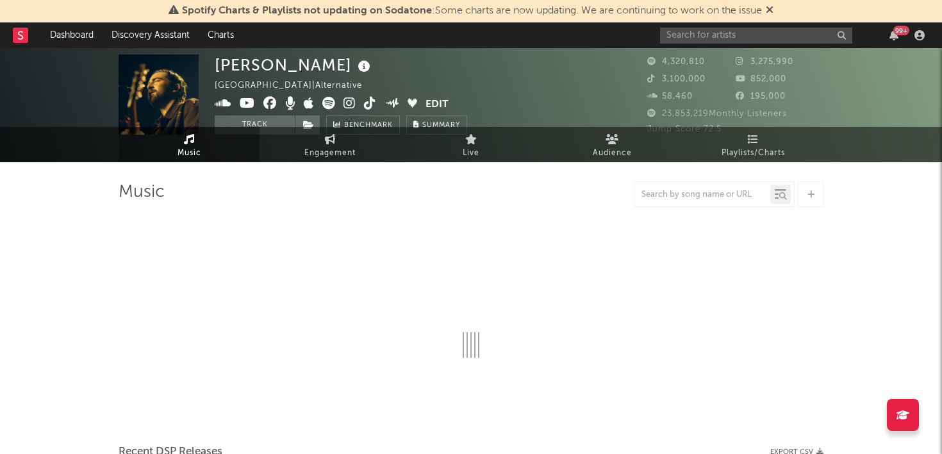
select select "6m"
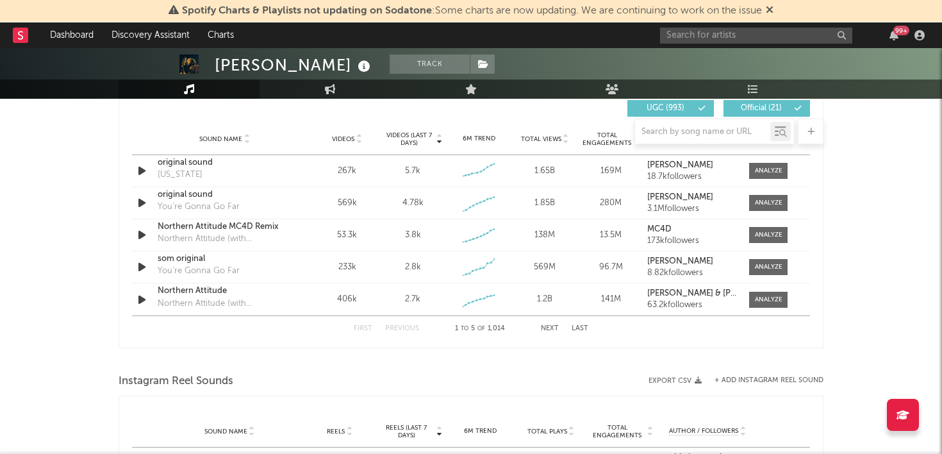
scroll to position [853, 0]
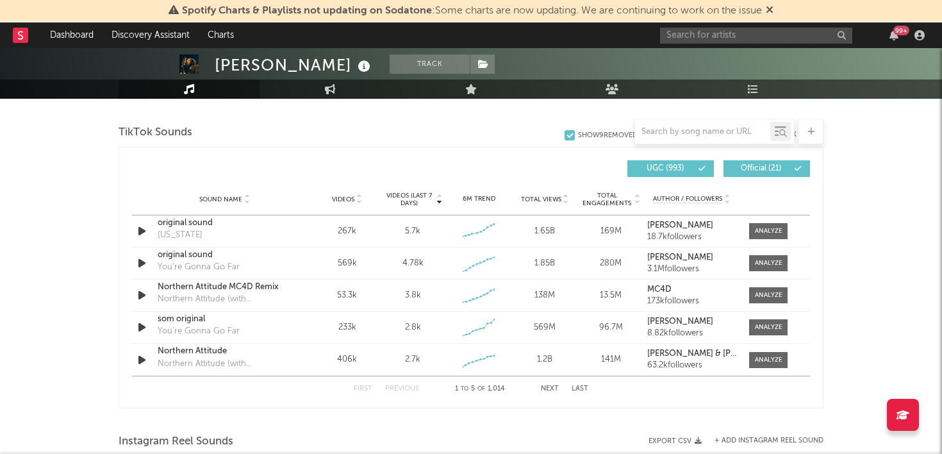
click at [354, 202] on span "Videos" at bounding box center [343, 200] width 22 height 8
click at [700, 136] on input "text" at bounding box center [702, 132] width 135 height 10
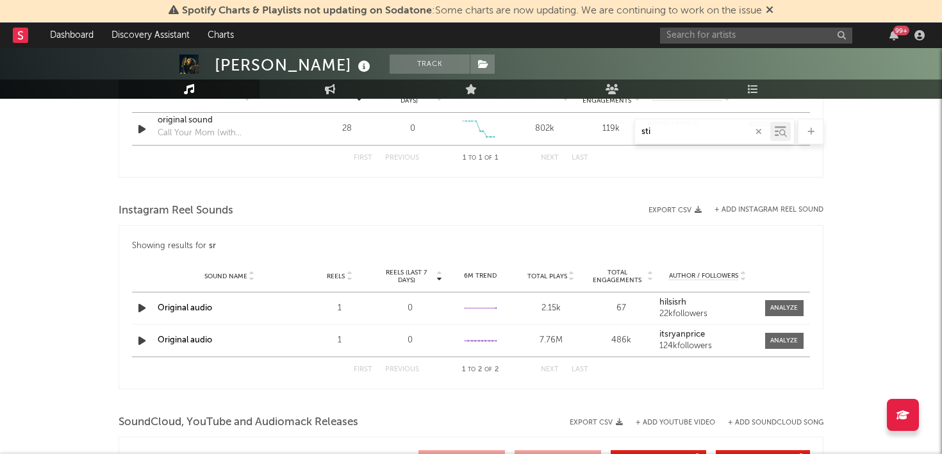
type input "stick"
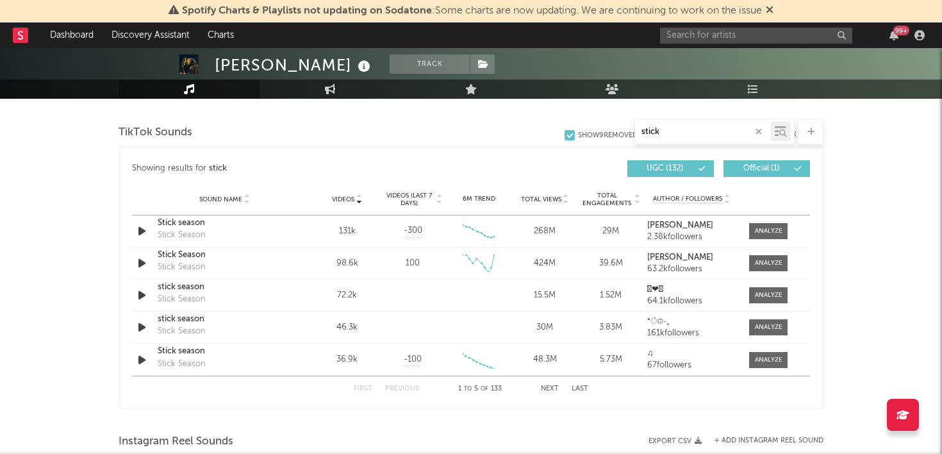
click at [760, 131] on icon "button" at bounding box center [759, 132] width 6 height 8
